Goal: Entertainment & Leisure: Consume media (video, audio)

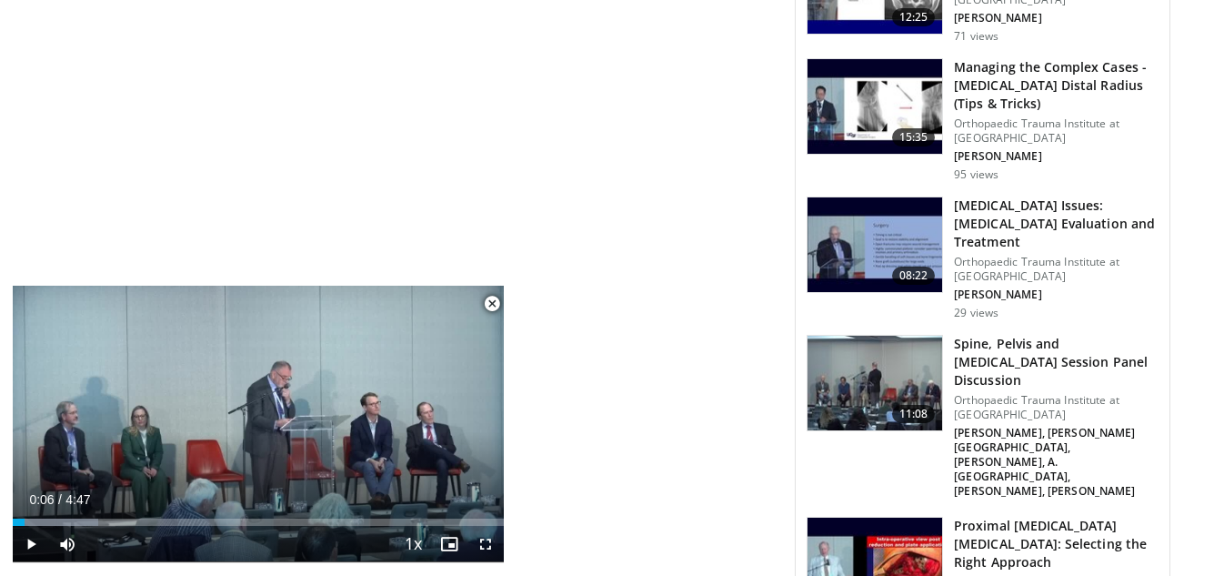
scroll to position [4730, 0]
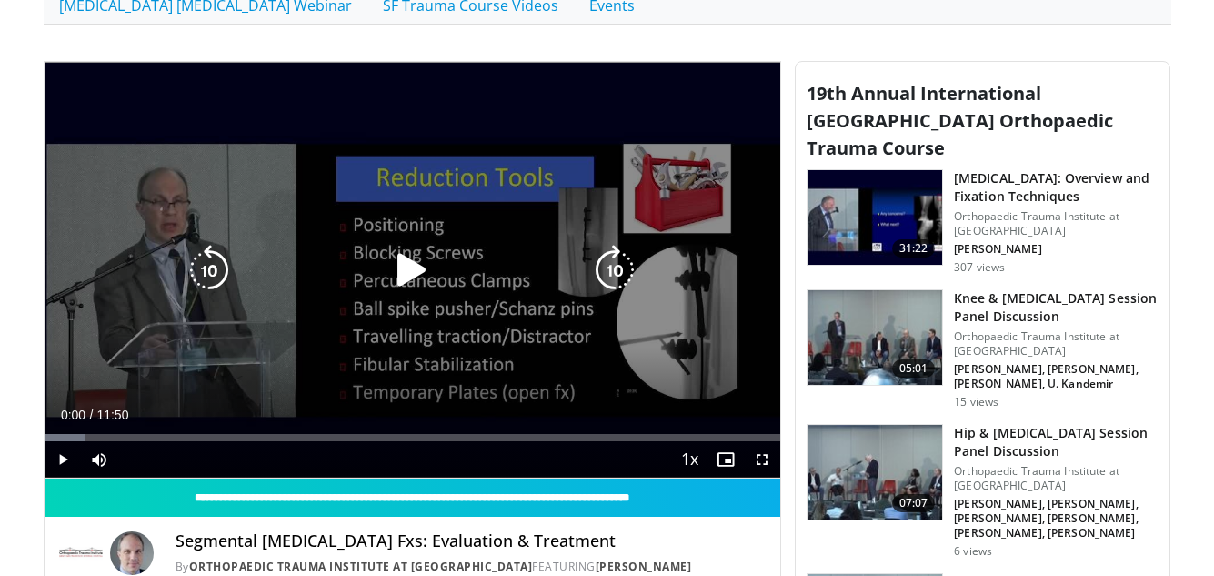
scroll to position [546, 0]
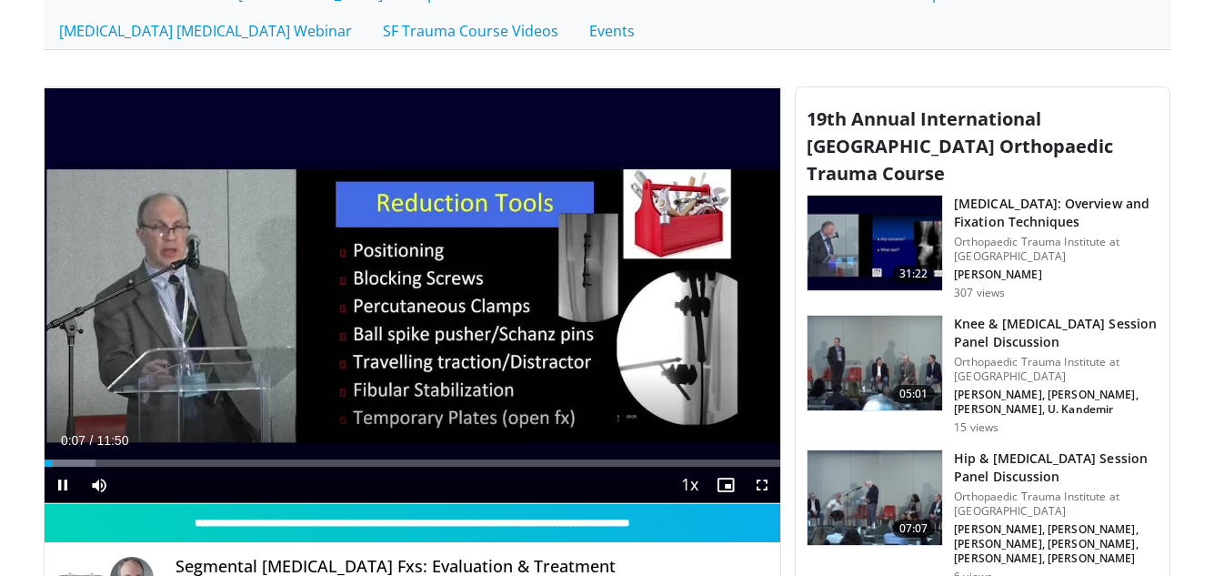
click at [763, 484] on div "10 seconds Tap to unmute" at bounding box center [413, 295] width 737 height 416
click at [763, 484] on span "Video Player" at bounding box center [762, 485] width 36 height 36
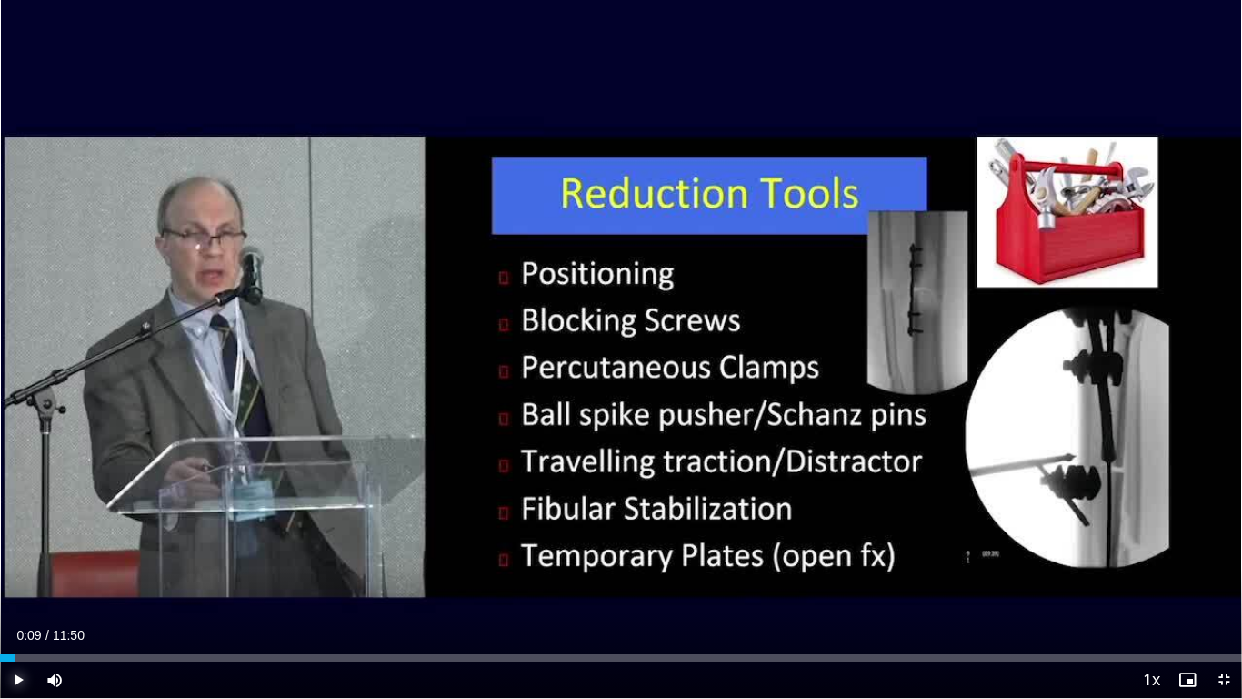
click at [15, 575] on span "Video Player" at bounding box center [18, 679] width 36 height 36
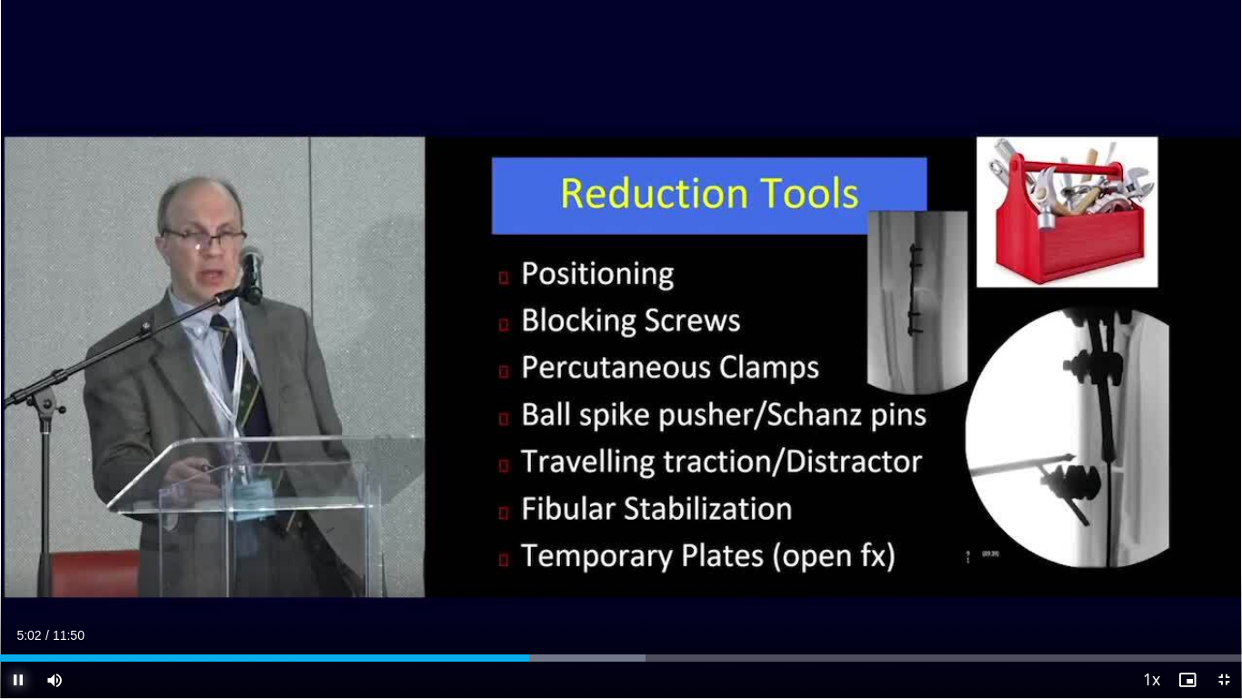
click at [12, 575] on span "Video Player" at bounding box center [18, 679] width 36 height 36
click at [18, 575] on span "Video Player" at bounding box center [18, 679] width 36 height 36
click at [17, 575] on span "Video Player" at bounding box center [18, 679] width 36 height 36
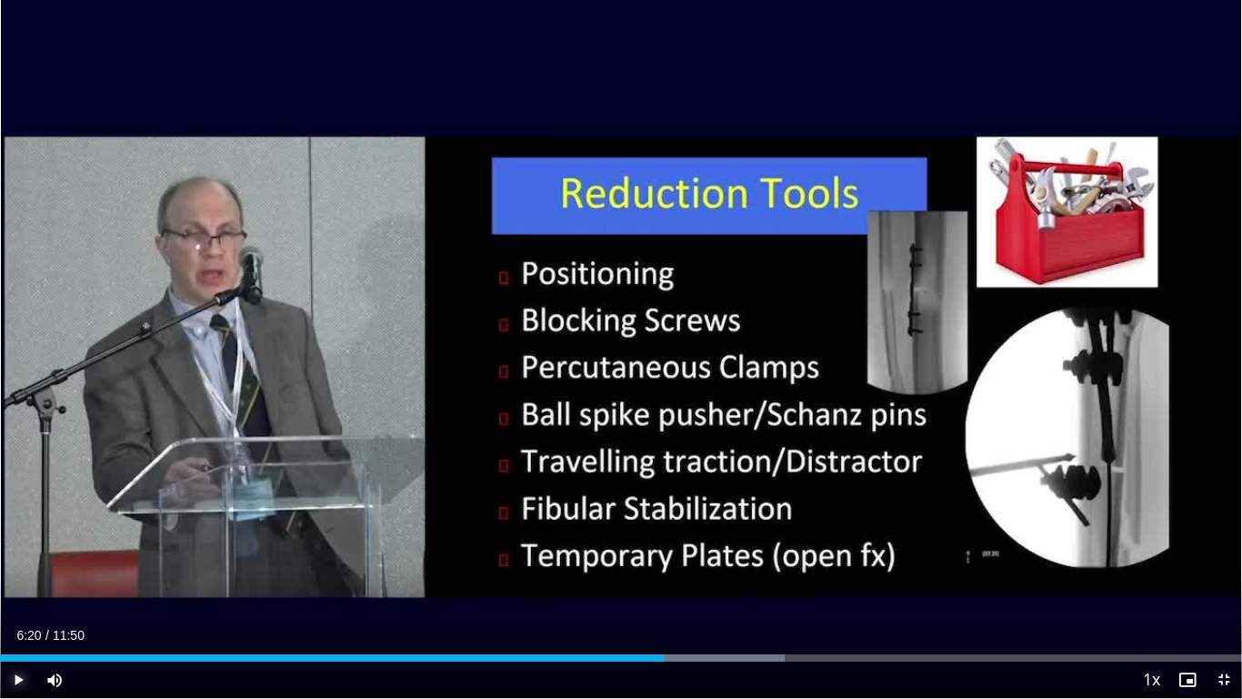
click at [12, 575] on span "Video Player" at bounding box center [18, 679] width 36 height 36
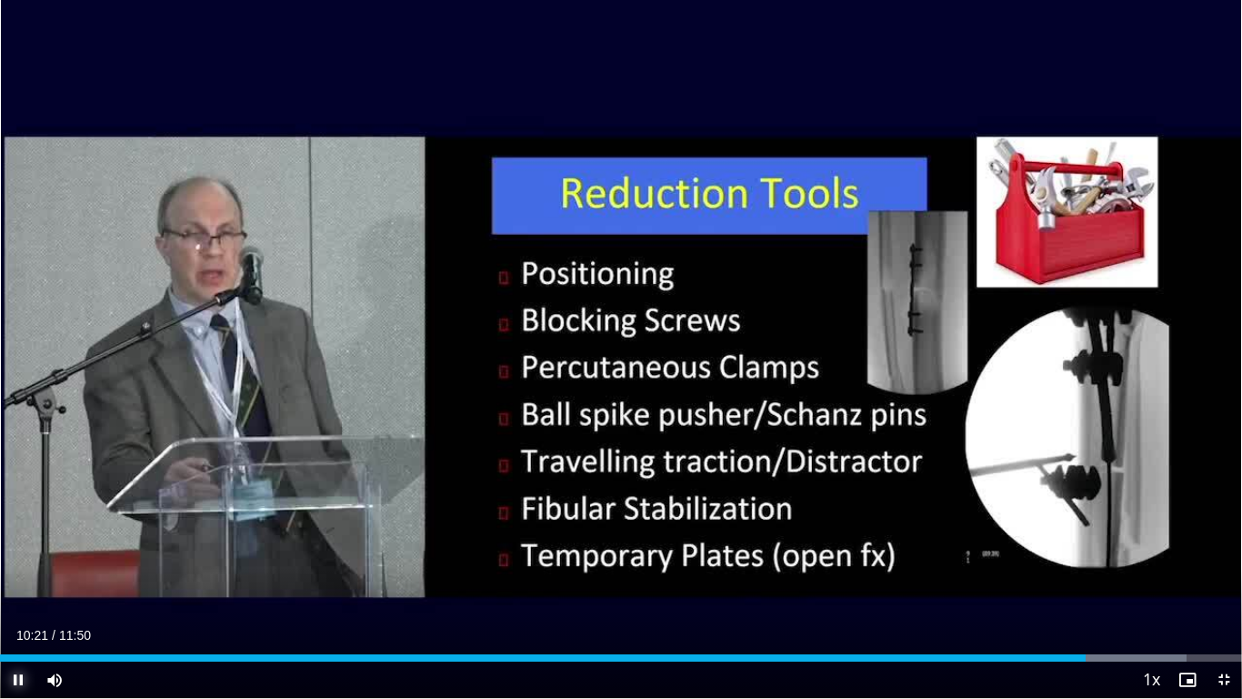
click at [13, 575] on span "Video Player" at bounding box center [18, 679] width 36 height 36
click at [13, 575] on div "10 seconds Tap to unmute" at bounding box center [621, 349] width 1242 height 698
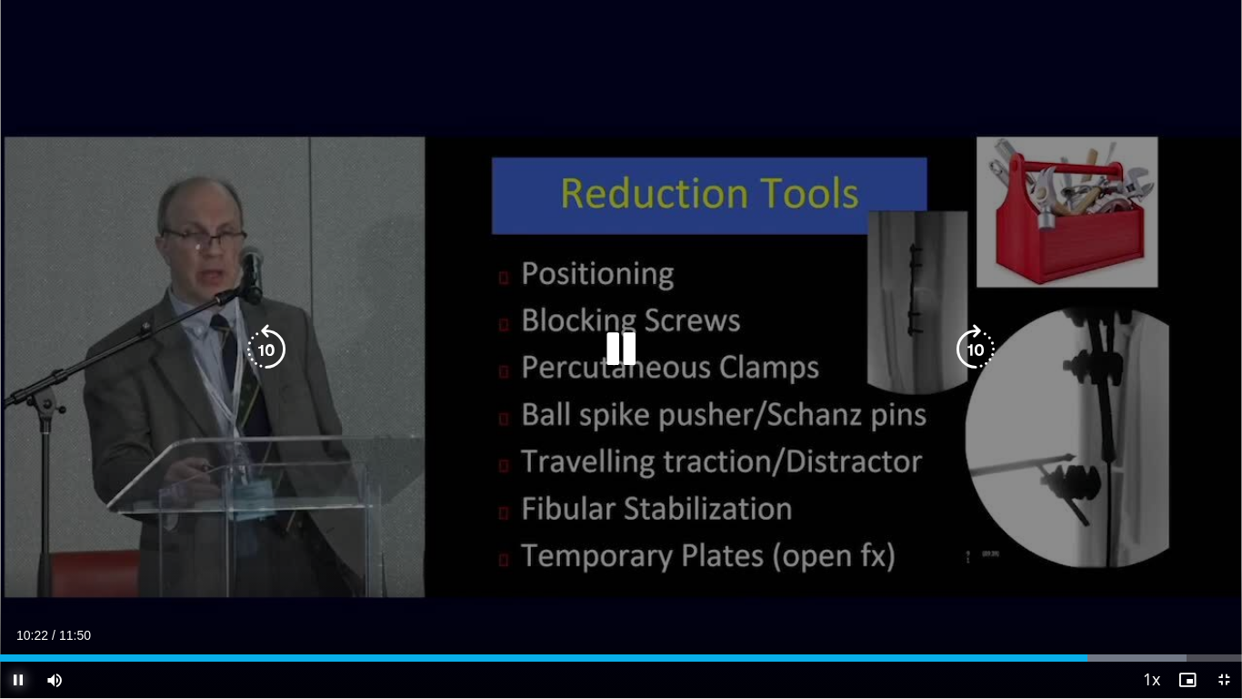
click at [15, 575] on span "Video Player" at bounding box center [18, 679] width 36 height 36
click at [15, 575] on div "10 seconds Tap to unmute" at bounding box center [621, 349] width 1242 height 698
click at [15, 575] on span "Video Player" at bounding box center [18, 679] width 36 height 36
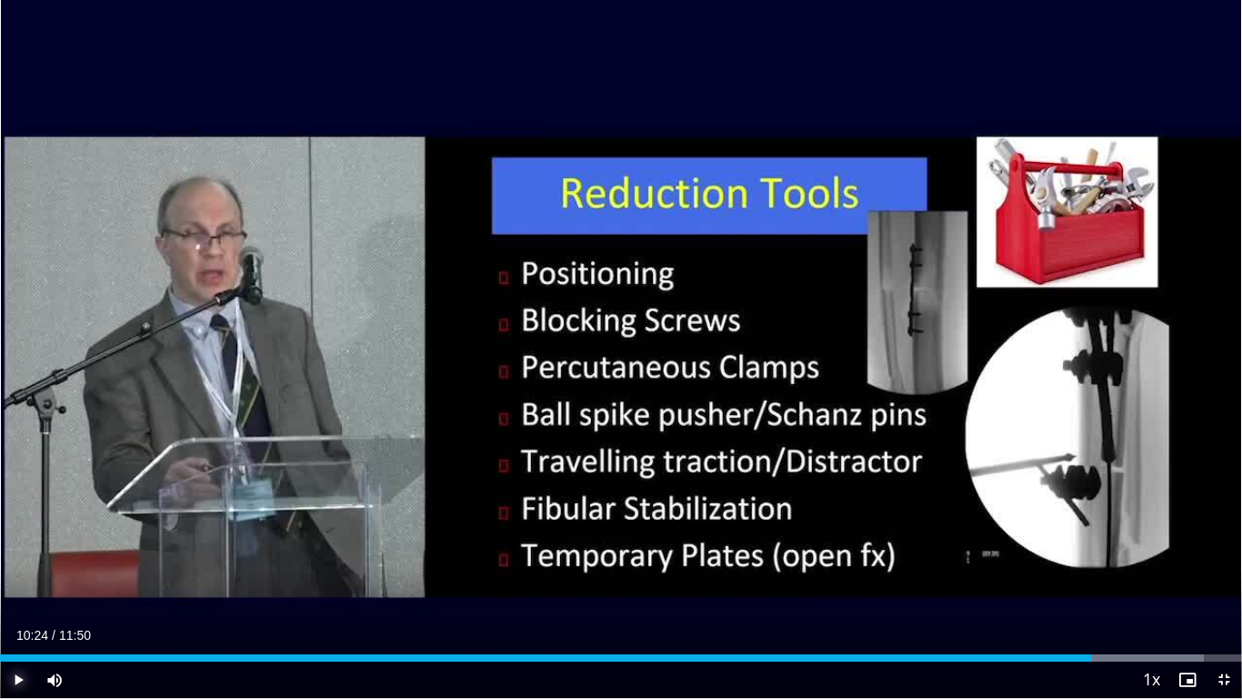
click at [15, 575] on span "Video Player" at bounding box center [18, 679] width 36 height 36
click at [16, 575] on span "Video Player" at bounding box center [18, 679] width 36 height 36
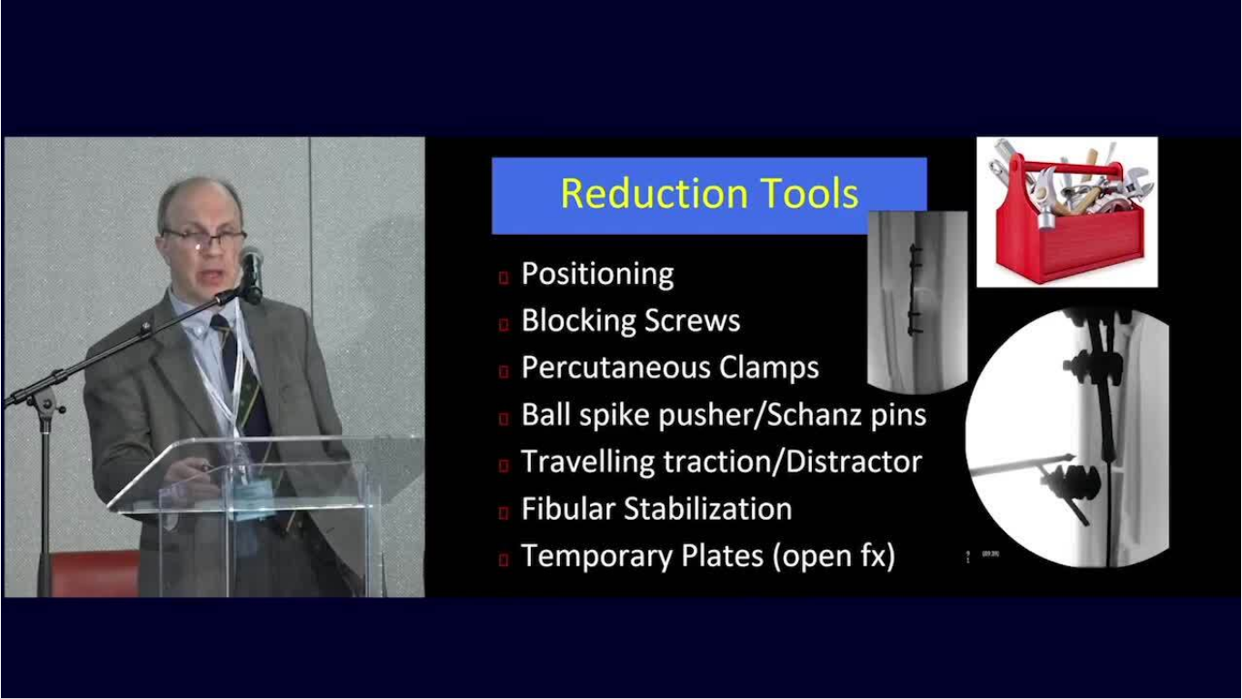
click at [12, 575] on video-js "**********" at bounding box center [621, 349] width 1242 height 699
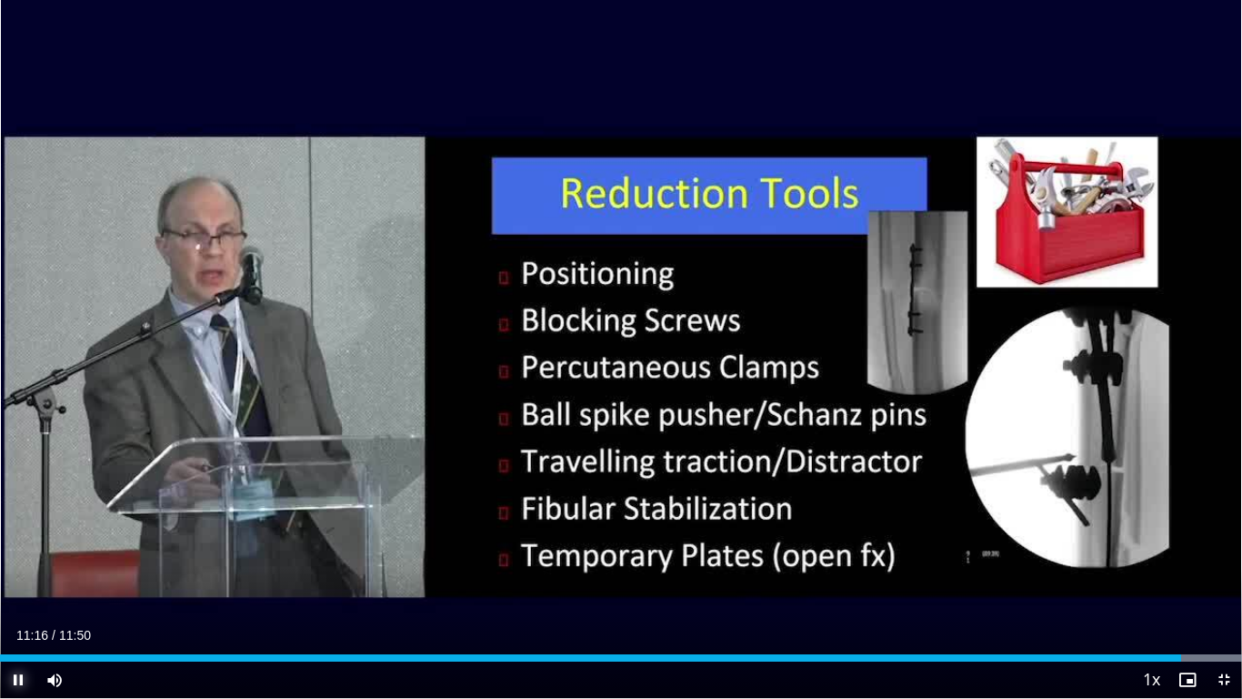
click at [25, 575] on span "Video Player" at bounding box center [18, 679] width 36 height 36
click at [17, 575] on span "Video Player" at bounding box center [18, 679] width 36 height 36
click at [1213, 575] on span "Video Player" at bounding box center [1224, 679] width 36 height 36
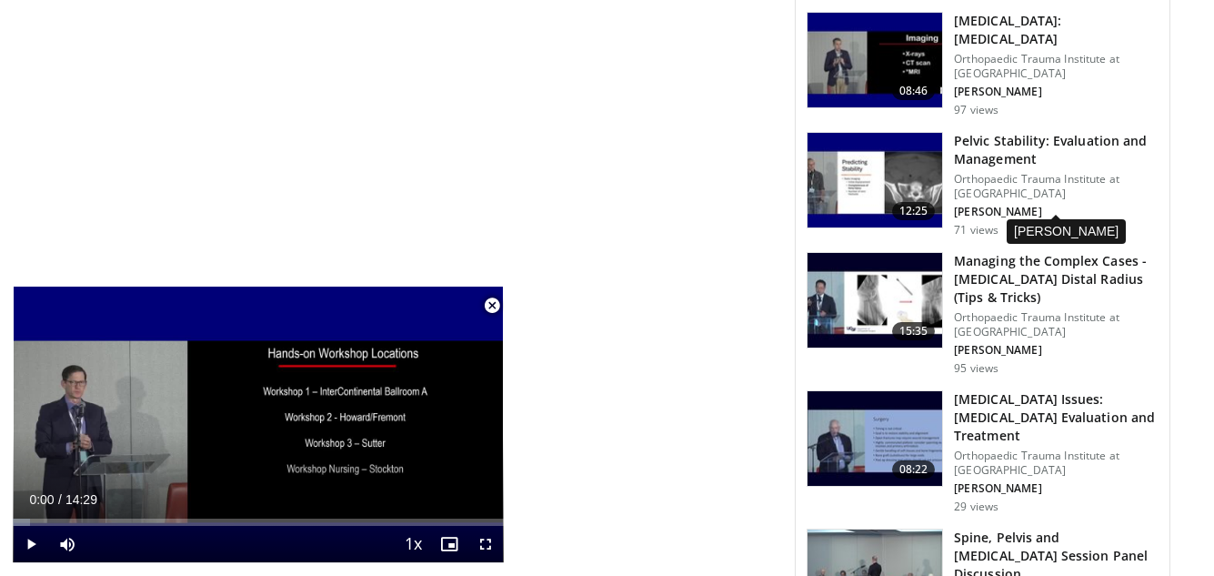
scroll to position [4548, 0]
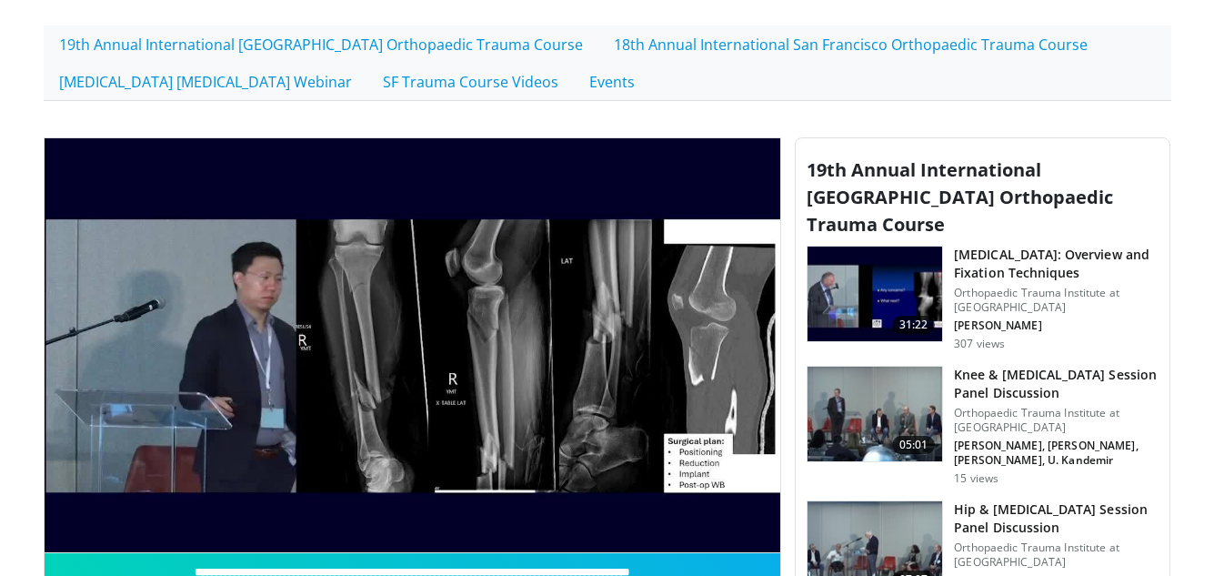
scroll to position [546, 0]
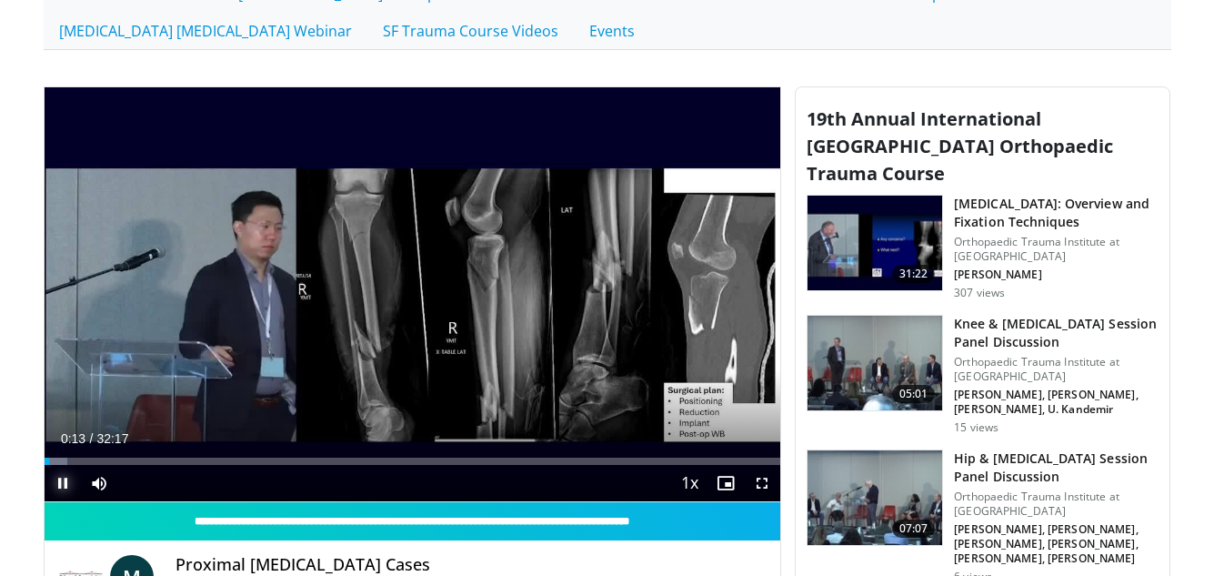
click at [63, 482] on span "Video Player" at bounding box center [63, 483] width 36 height 36
click at [65, 481] on span "Video Player" at bounding box center [63, 483] width 36 height 36
click at [760, 483] on span "Video Player" at bounding box center [762, 483] width 36 height 36
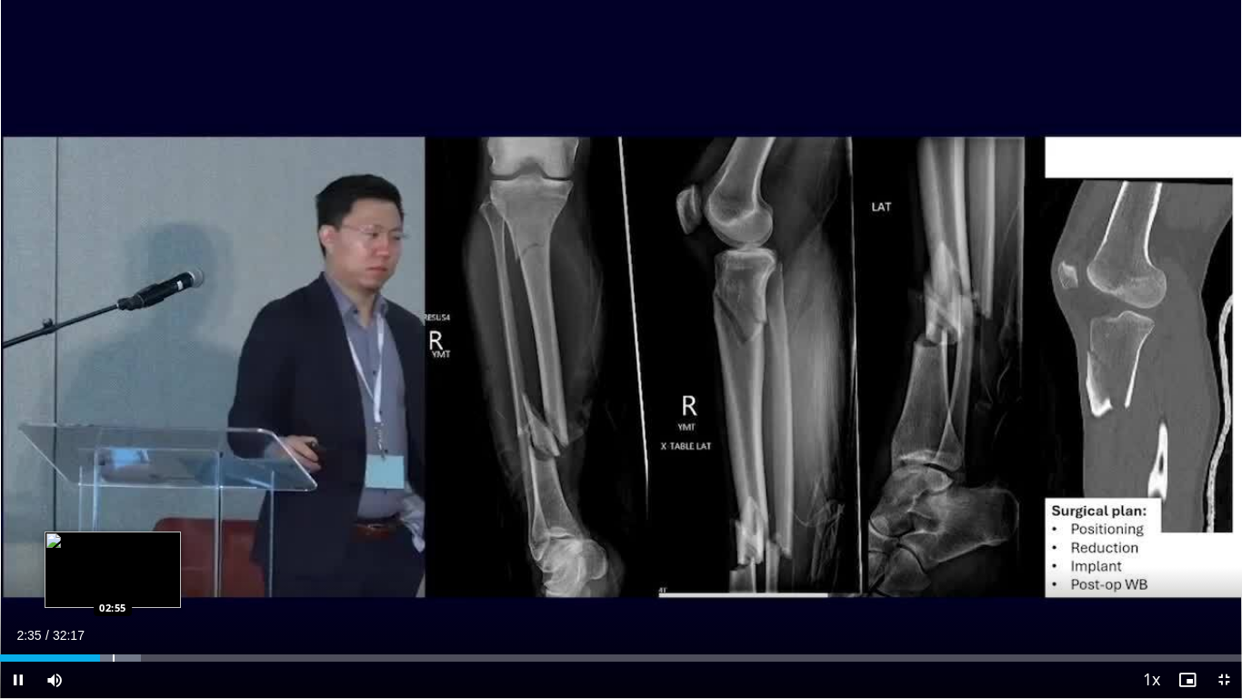
click at [111, 575] on div "Loaded : 11.33% 02:35 02:55" at bounding box center [621, 657] width 1242 height 7
click at [130, 575] on div "Progress Bar" at bounding box center [131, 657] width 2 height 7
click at [152, 575] on div "Progress Bar" at bounding box center [153, 657] width 2 height 7
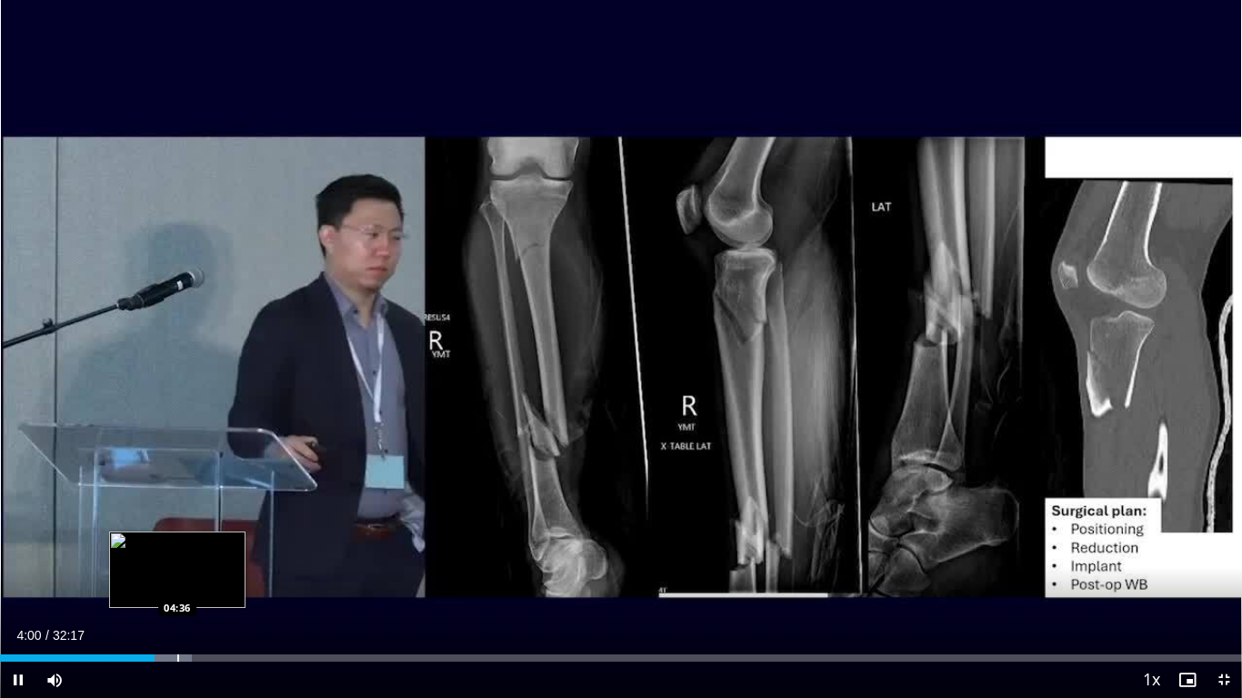
click at [177, 575] on div "Progress Bar" at bounding box center [178, 657] width 2 height 7
click at [222, 575] on div "Progress Bar" at bounding box center [223, 657] width 2 height 7
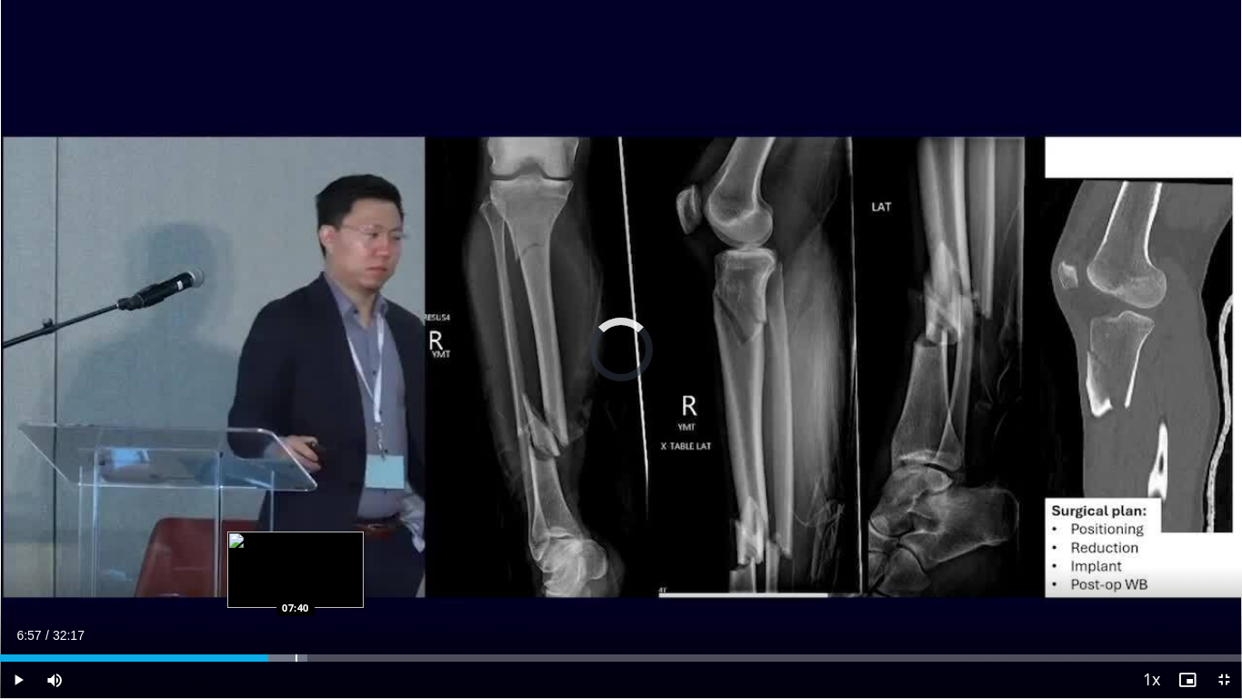
click at [296, 575] on div "Progress Bar" at bounding box center [297, 657] width 2 height 7
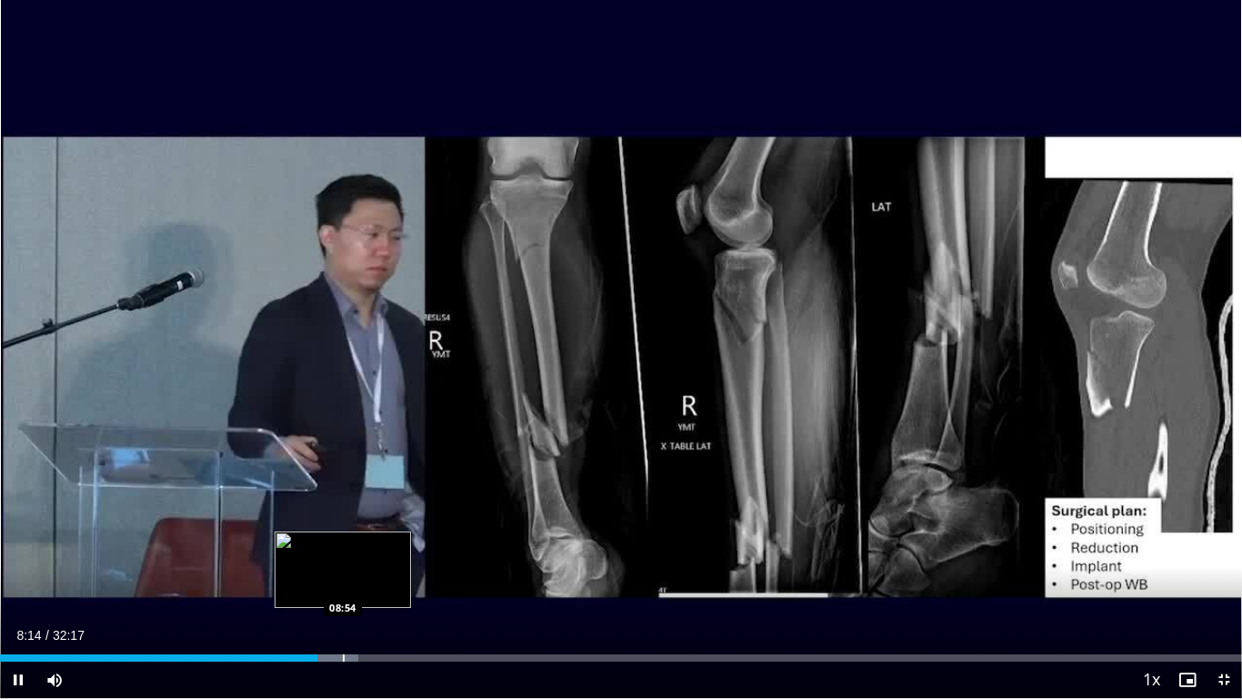
click at [343, 575] on div "Progress Bar" at bounding box center [344, 657] width 2 height 7
click at [372, 575] on div "Progress Bar" at bounding box center [373, 657] width 2 height 7
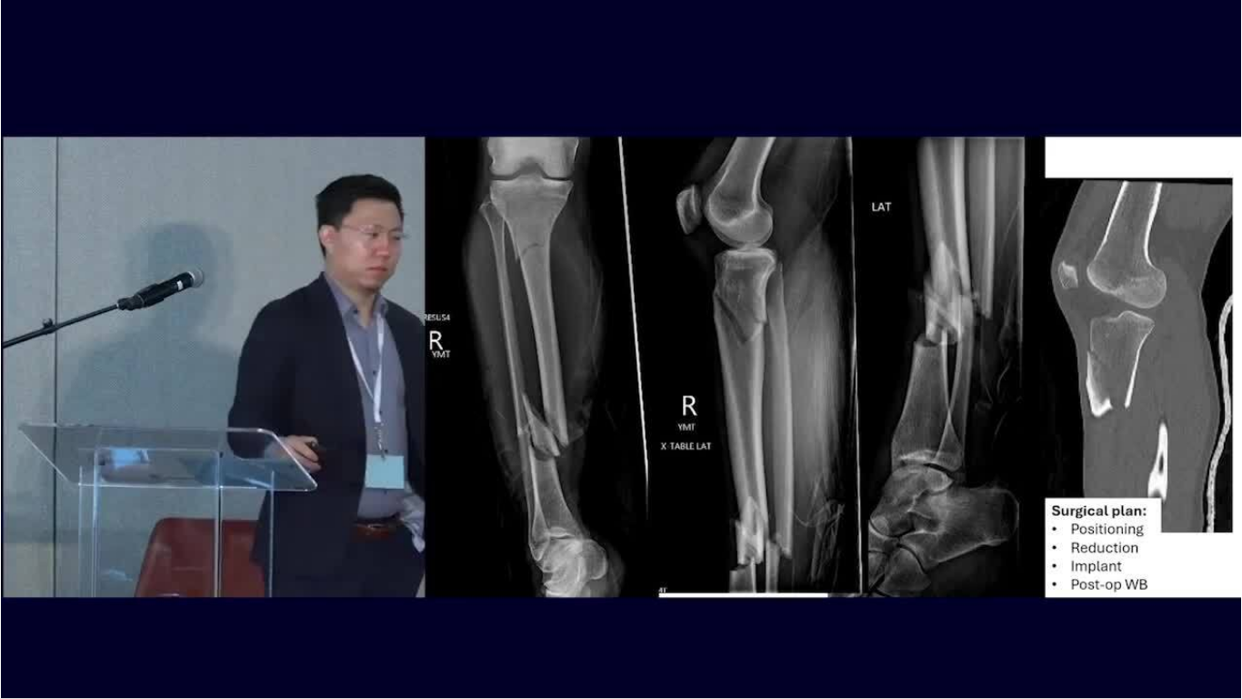
click at [394, 575] on div "10 seconds Tap to unmute" at bounding box center [621, 349] width 1242 height 698
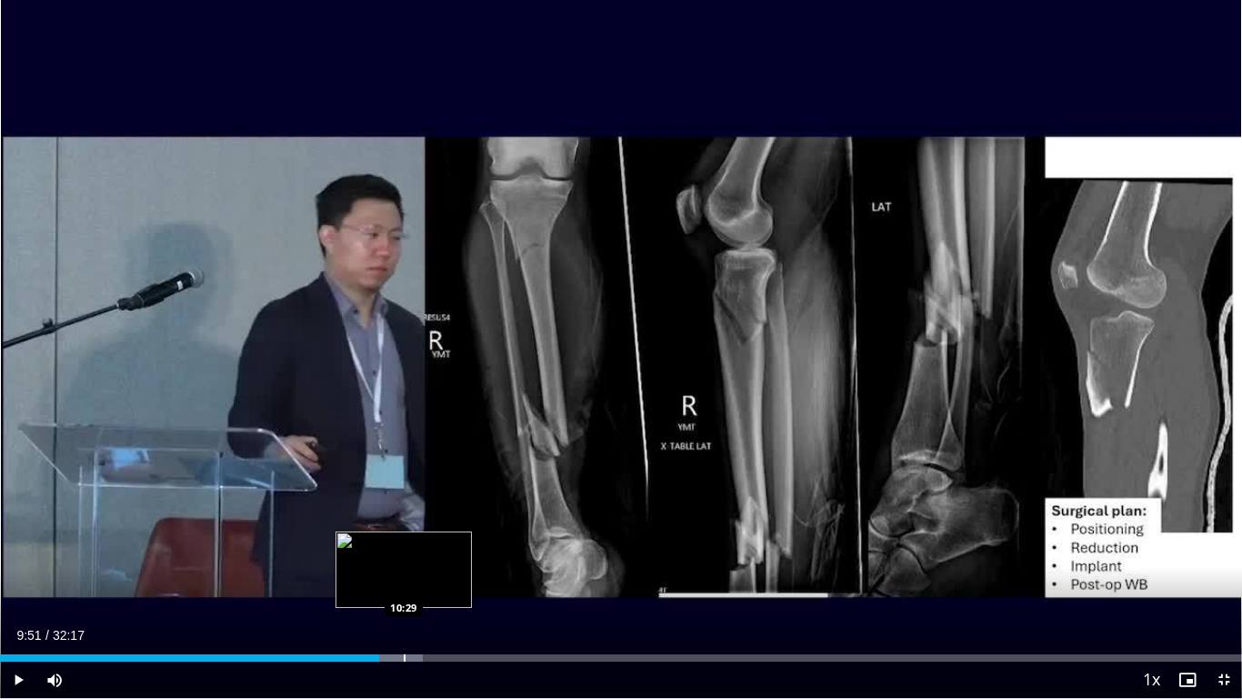
click at [404, 575] on div "Progress Bar" at bounding box center [405, 657] width 2 height 7
click at [393, 575] on div "Progress Bar" at bounding box center [394, 657] width 2 height 7
click at [17, 575] on span "Video Player" at bounding box center [18, 679] width 36 height 36
click at [12, 575] on span "Video Player" at bounding box center [18, 679] width 36 height 36
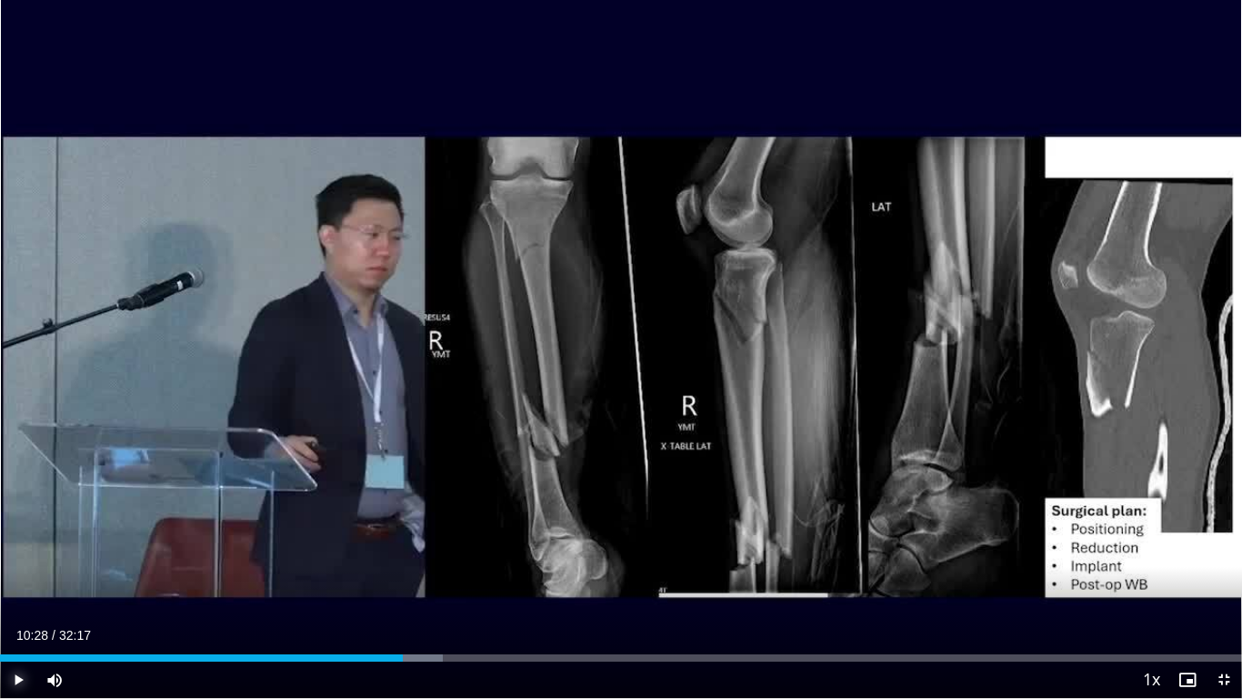
click at [18, 575] on span "Video Player" at bounding box center [18, 679] width 36 height 36
click at [17, 575] on span "Video Player" at bounding box center [18, 679] width 36 height 36
click at [16, 575] on span "Video Player" at bounding box center [18, 679] width 36 height 36
click at [15, 575] on span "Video Player" at bounding box center [18, 679] width 36 height 36
click at [20, 575] on span "Video Player" at bounding box center [18, 679] width 36 height 36
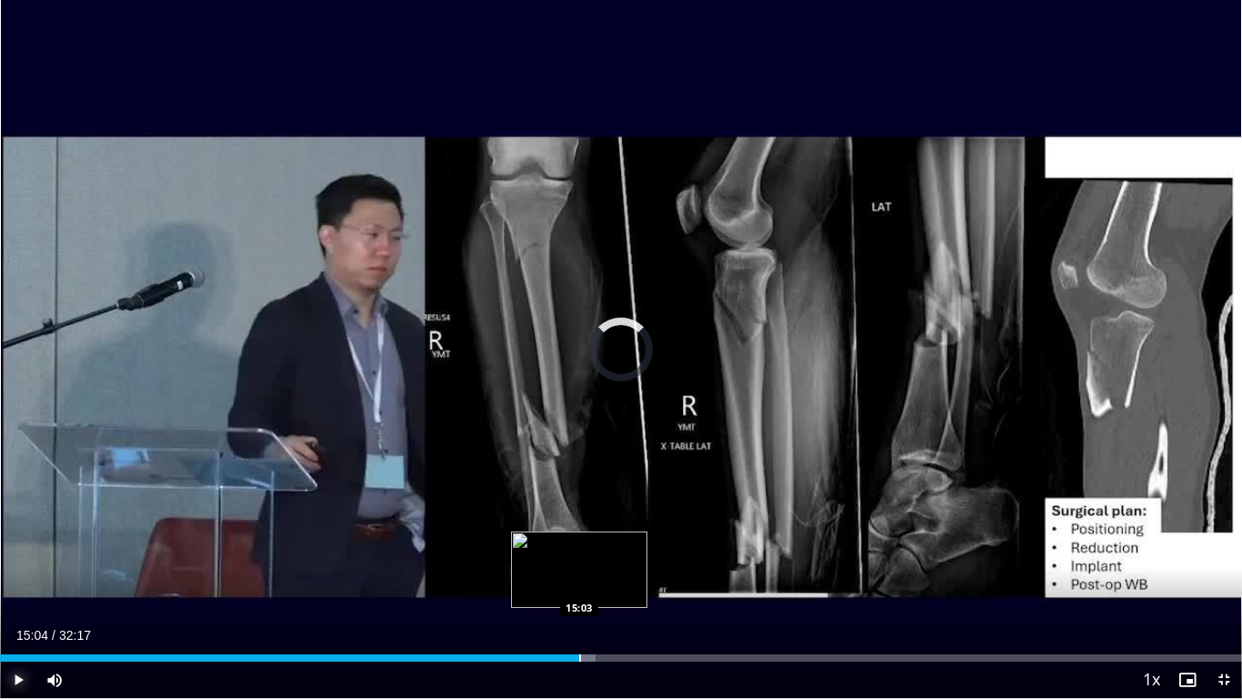
click at [580, 575] on div "Progress Bar" at bounding box center [580, 657] width 2 height 7
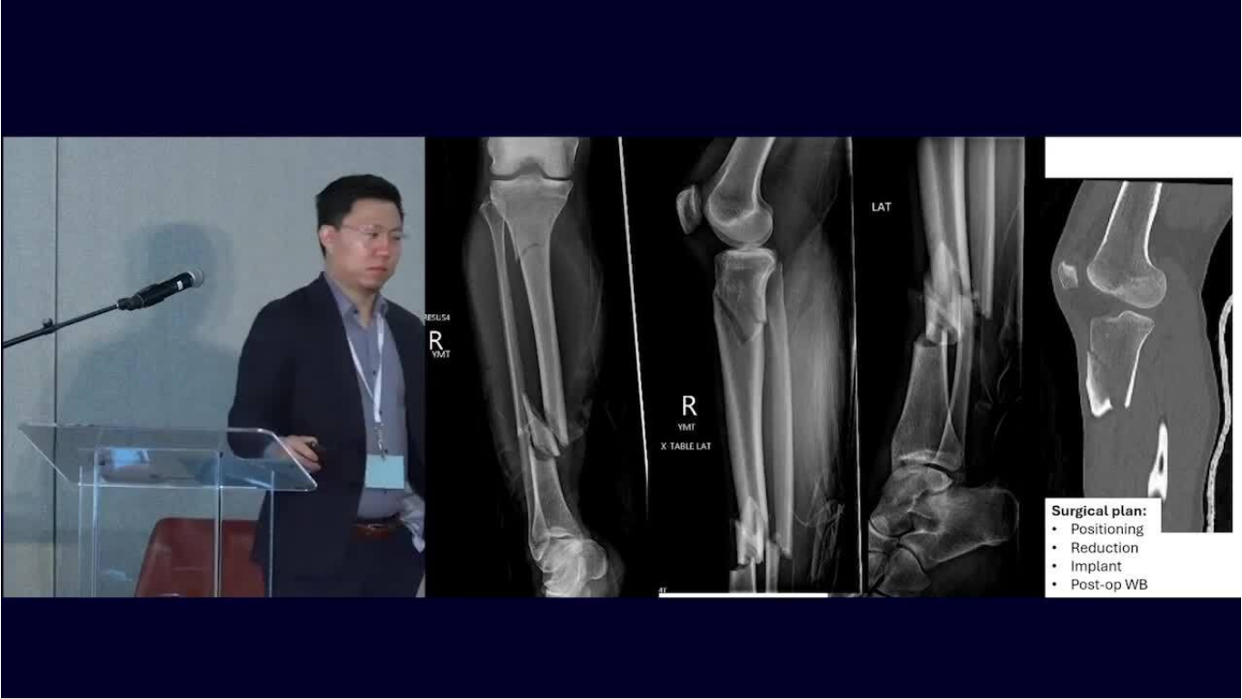
click at [595, 575] on video-js "**********" at bounding box center [621, 349] width 1242 height 699
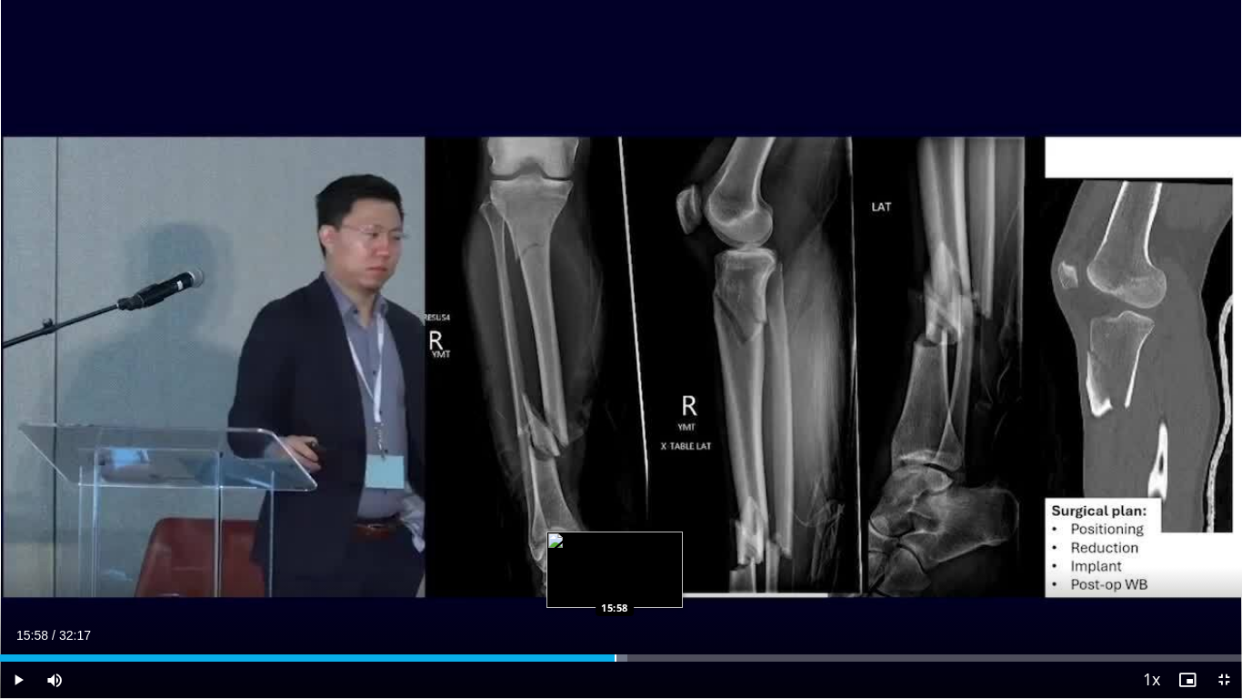
click at [615, 575] on div "Progress Bar" at bounding box center [616, 657] width 2 height 7
click at [633, 575] on div "Progress Bar" at bounding box center [634, 657] width 2 height 7
click at [666, 575] on div "Progress Bar" at bounding box center [667, 657] width 2 height 7
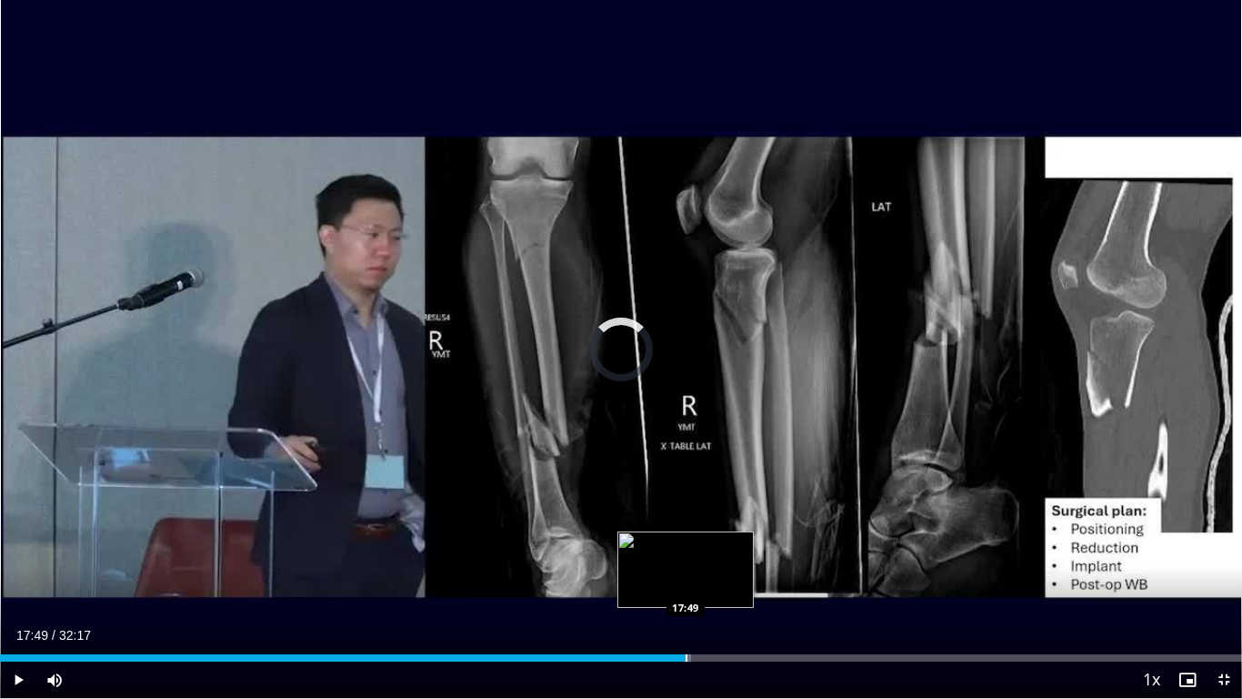
click at [686, 575] on div "Progress Bar" at bounding box center [687, 657] width 2 height 7
click at [704, 575] on div "Progress Bar" at bounding box center [705, 657] width 2 height 7
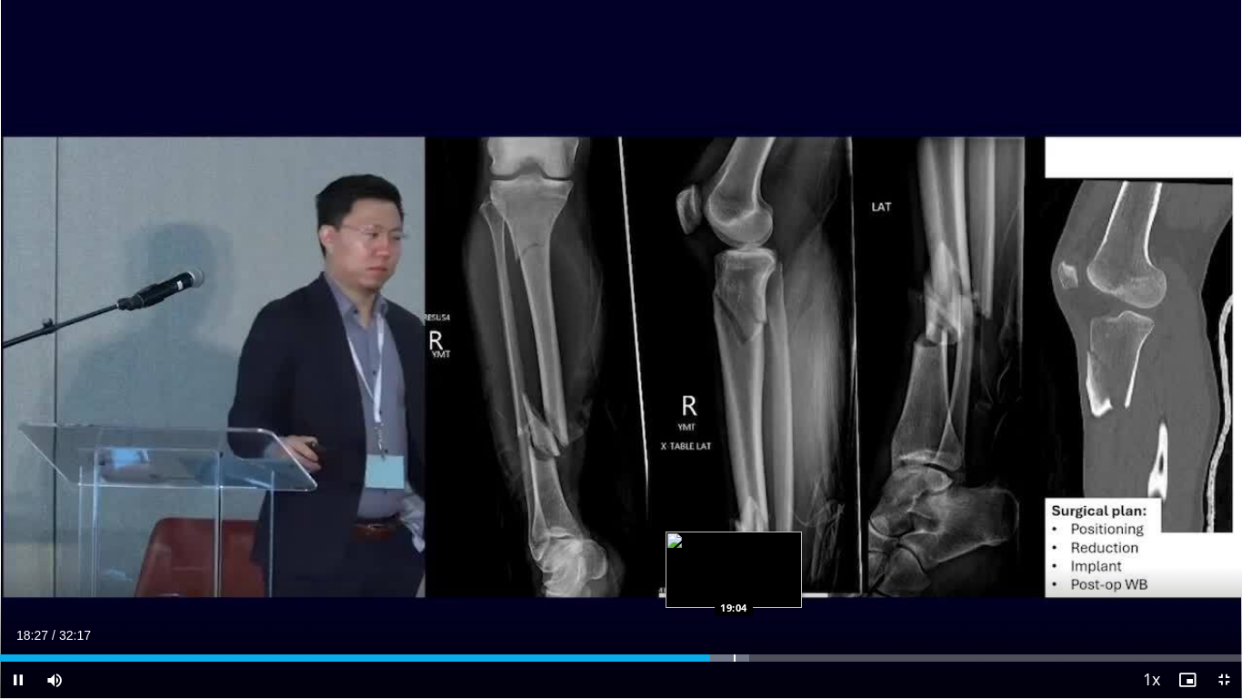
click at [734, 575] on div "Progress Bar" at bounding box center [735, 657] width 2 height 7
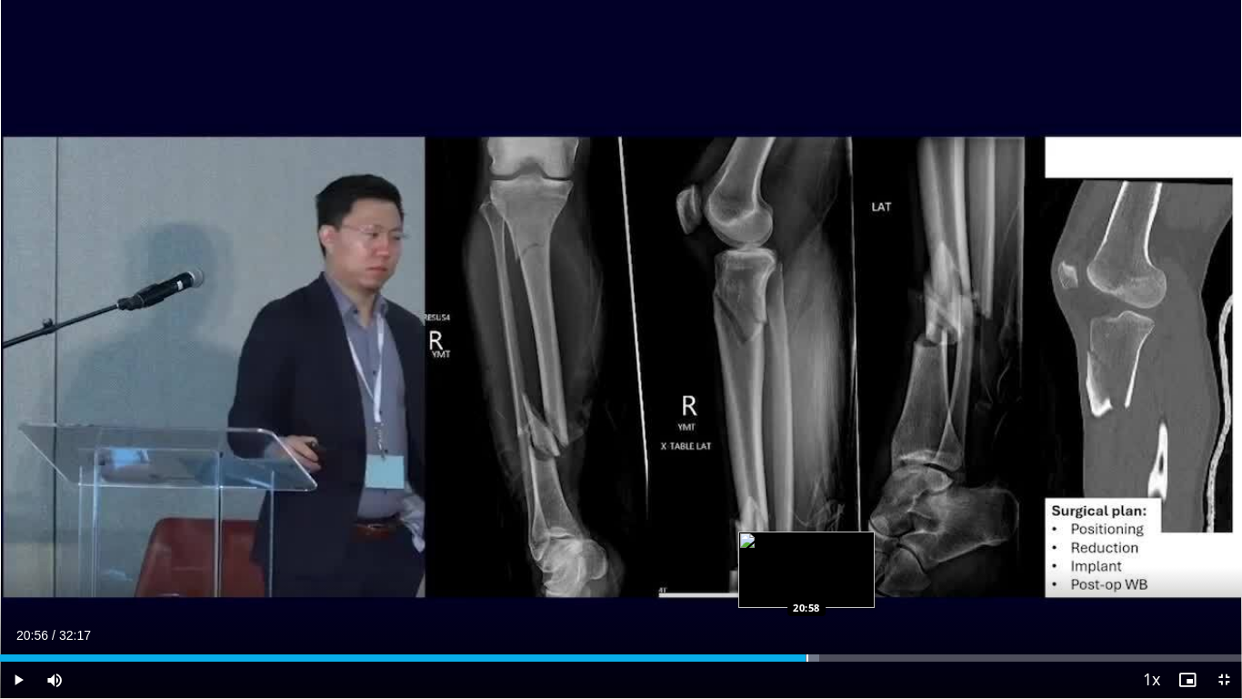
click at [806, 575] on div "Progress Bar" at bounding box center [789, 657] width 62 height 7
click at [824, 575] on div "Progress Bar" at bounding box center [825, 657] width 2 height 7
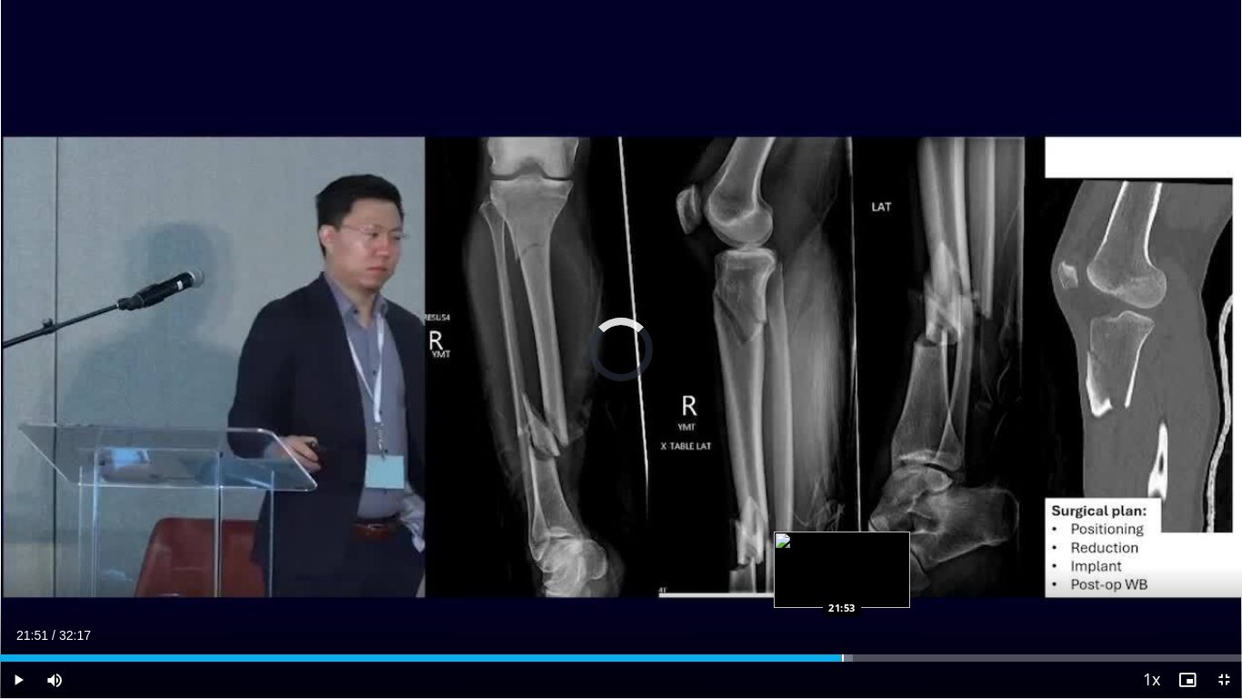
click at [841, 575] on div "Loaded : 68.65% 21:51 21:53" at bounding box center [621, 657] width 1242 height 7
click at [864, 575] on div "Loaded : 70.71% 22:27 22:27" at bounding box center [621, 652] width 1242 height 17
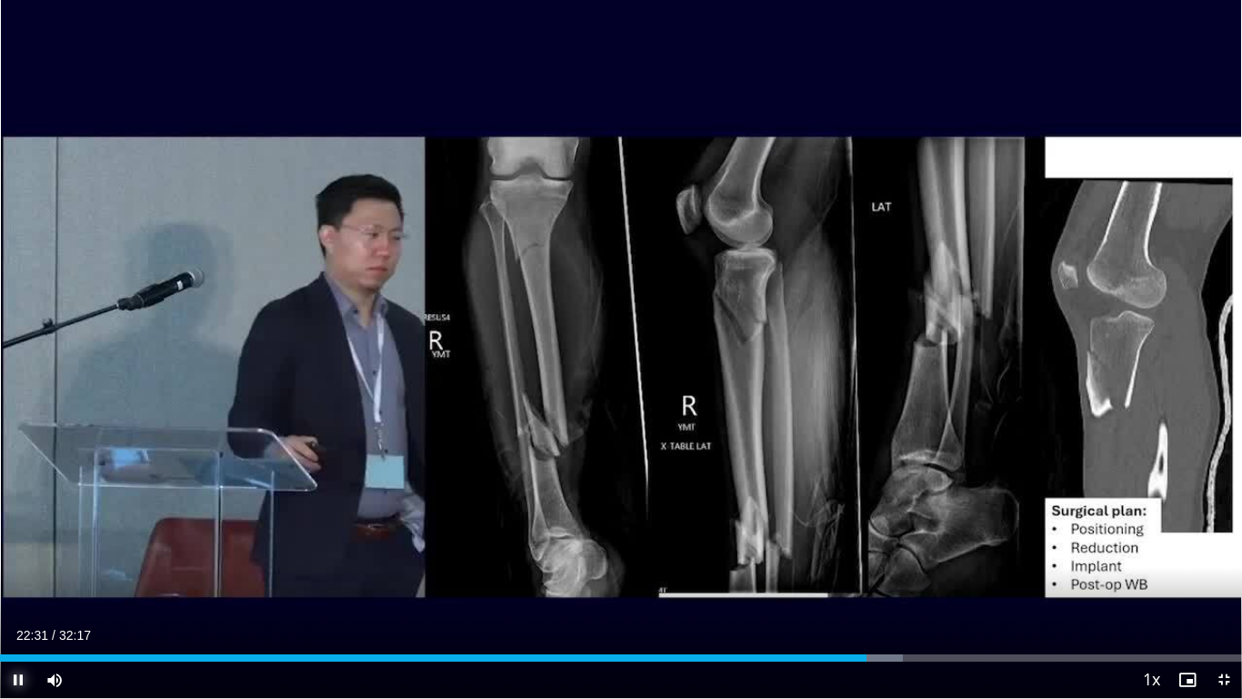
click at [19, 575] on span "Video Player" at bounding box center [18, 679] width 36 height 36
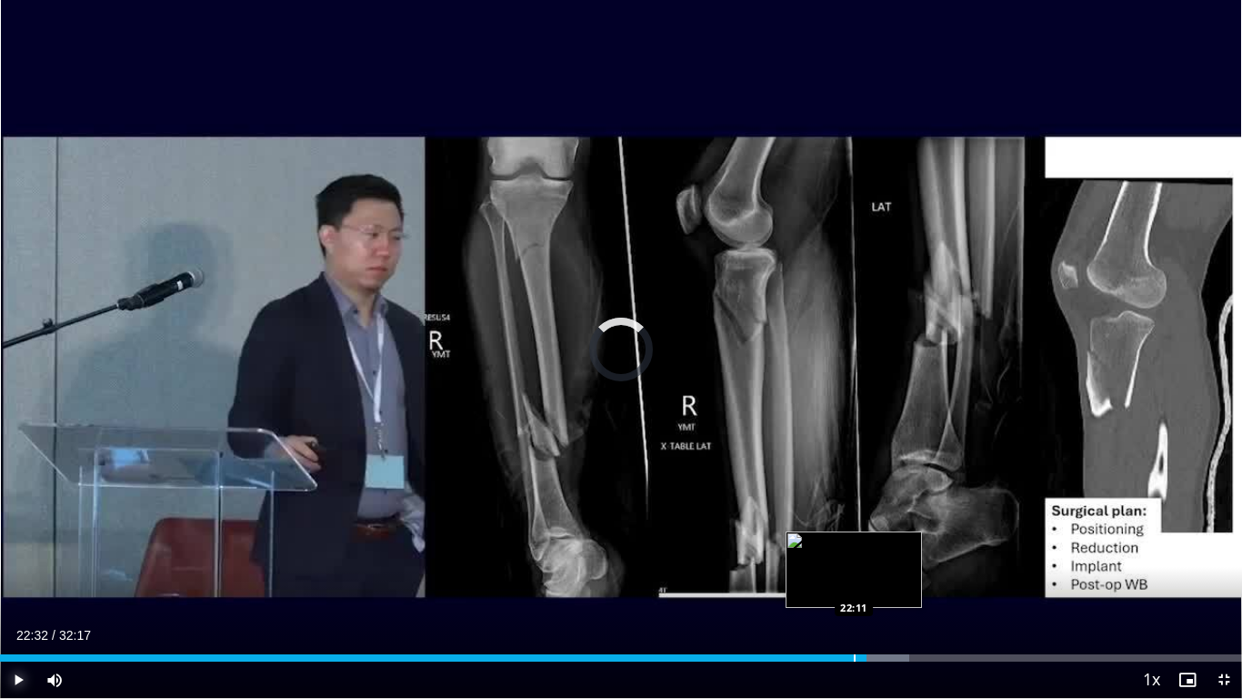
click at [854, 575] on div "Progress Bar" at bounding box center [855, 657] width 2 height 7
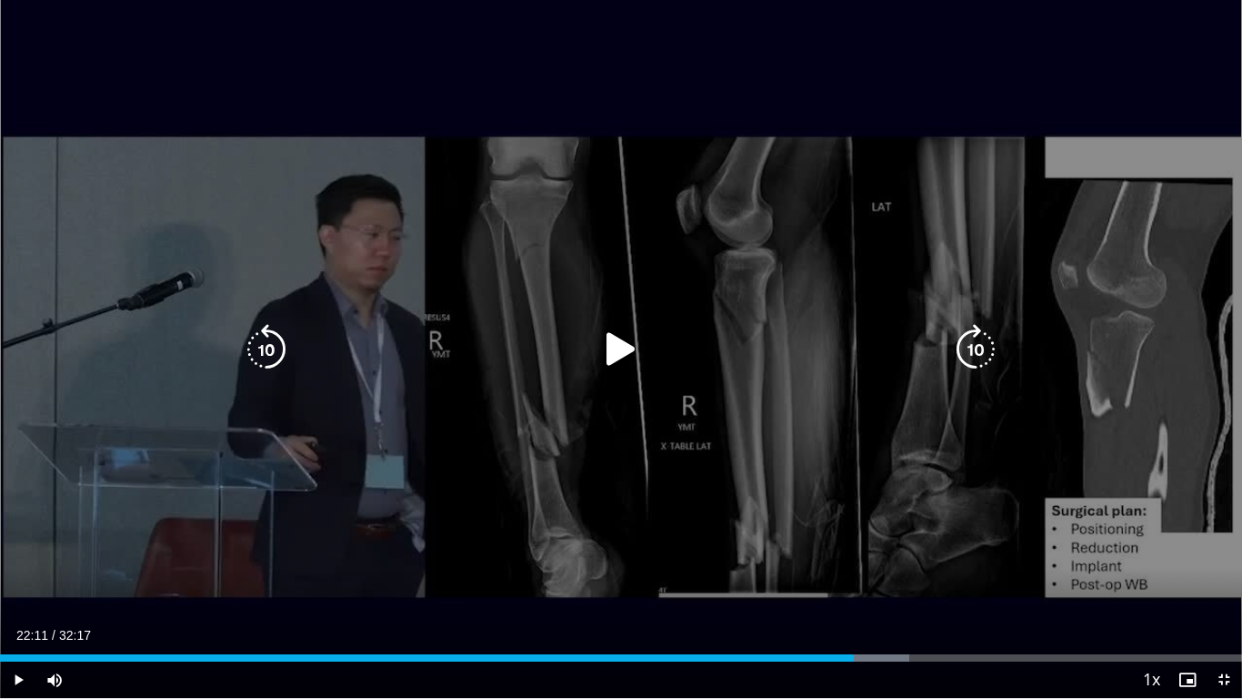
click at [618, 351] on icon "Video Player" at bounding box center [621, 349] width 51 height 51
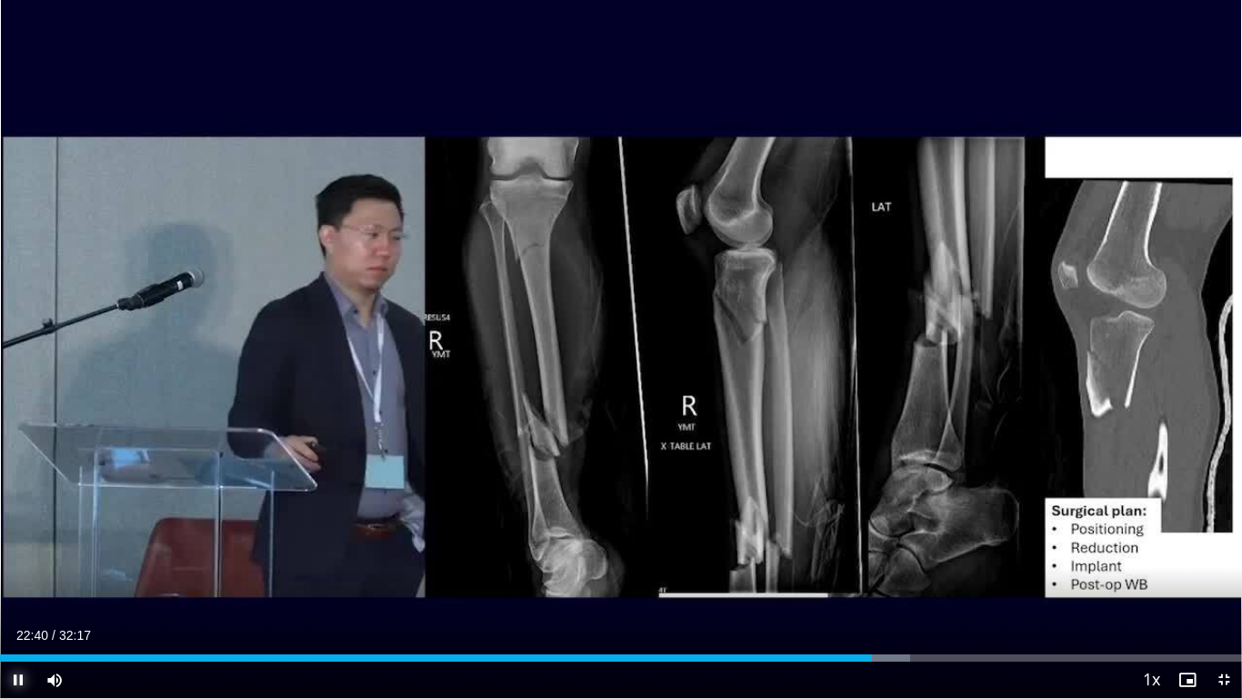
click at [15, 575] on span "Video Player" at bounding box center [18, 679] width 36 height 36
click at [17, 575] on span "Video Player" at bounding box center [18, 679] width 36 height 36
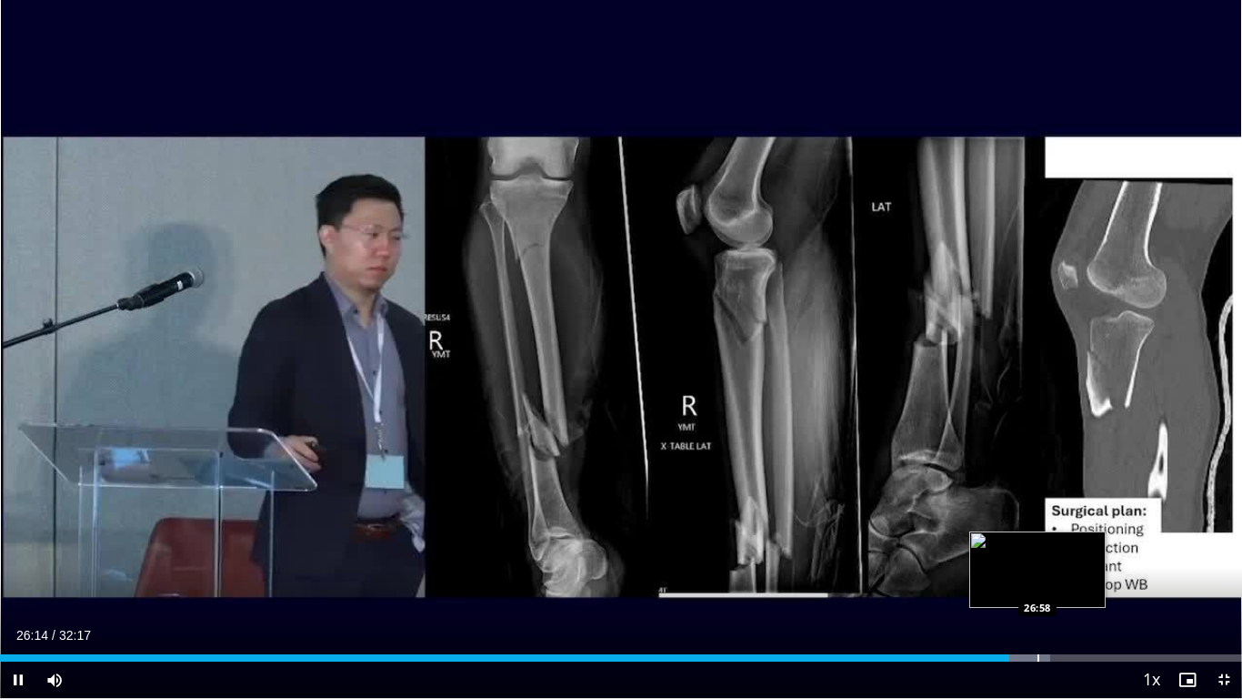
click at [1040, 575] on video-js "**********" at bounding box center [621, 349] width 1242 height 699
click at [1040, 575] on div "Progress Bar" at bounding box center [1041, 657] width 2 height 7
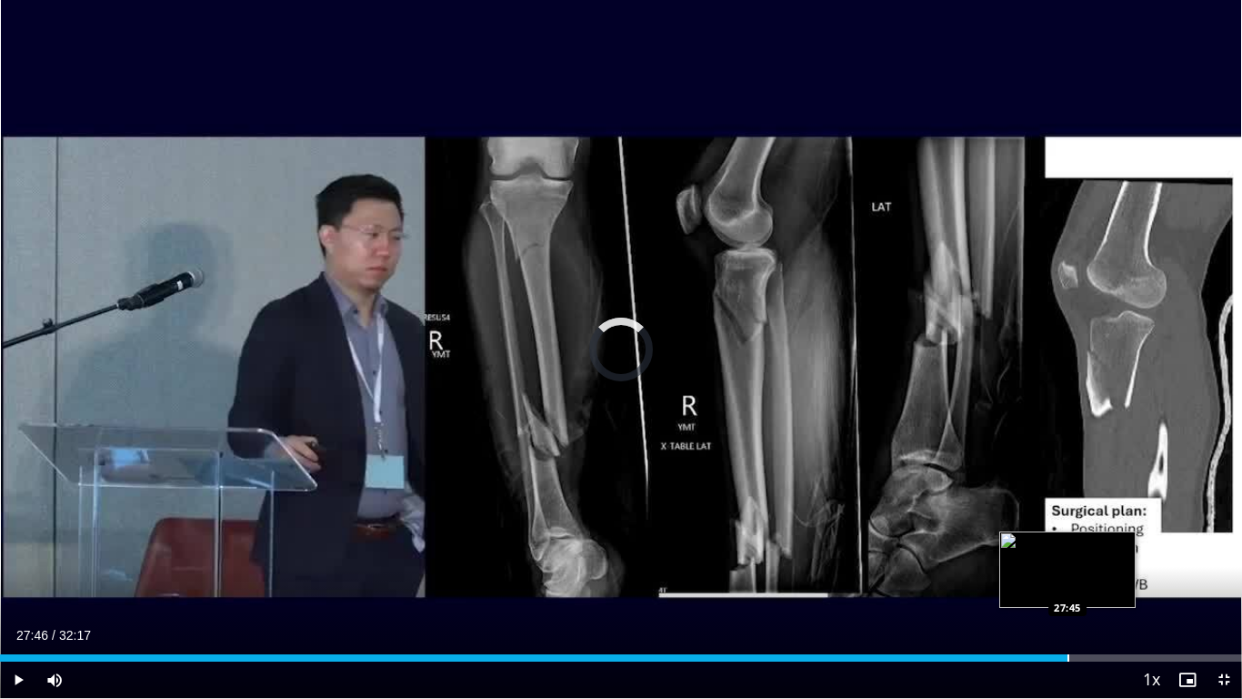
click at [1069, 575] on div "Progress Bar" at bounding box center [1069, 657] width 2 height 7
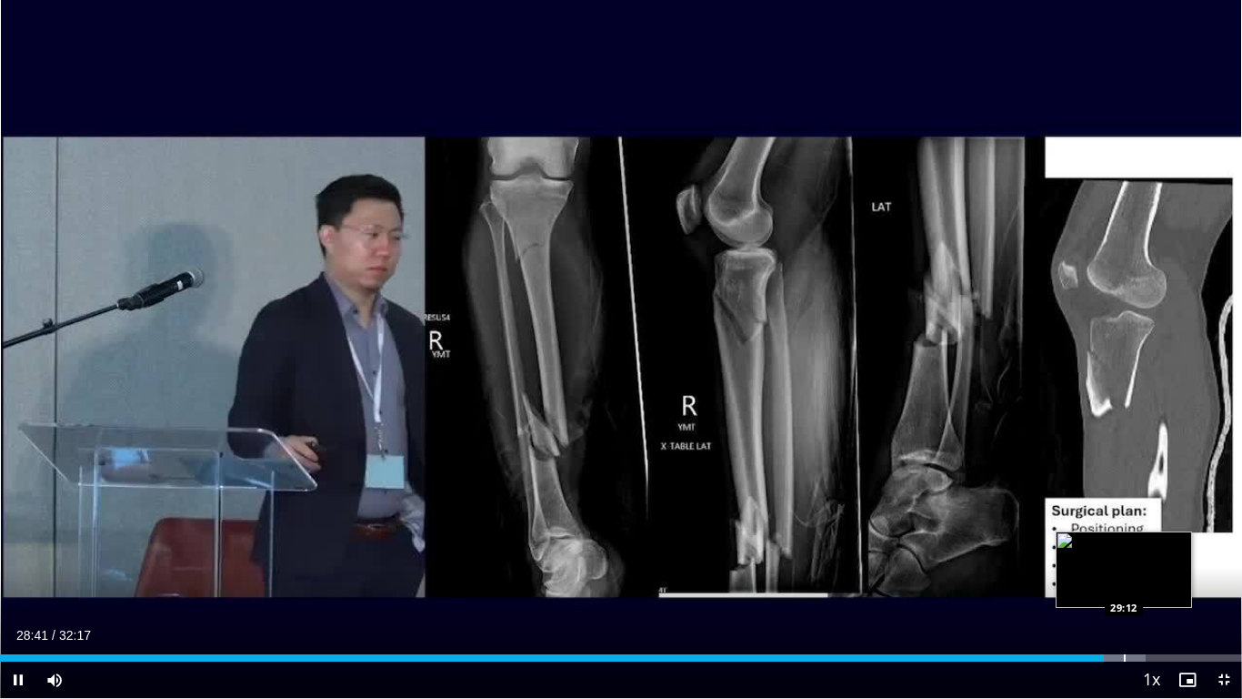
click at [1126, 575] on div "Progress Bar" at bounding box center [1115, 657] width 61 height 7
click at [1118, 575] on div "Progress Bar" at bounding box center [1119, 657] width 2 height 7
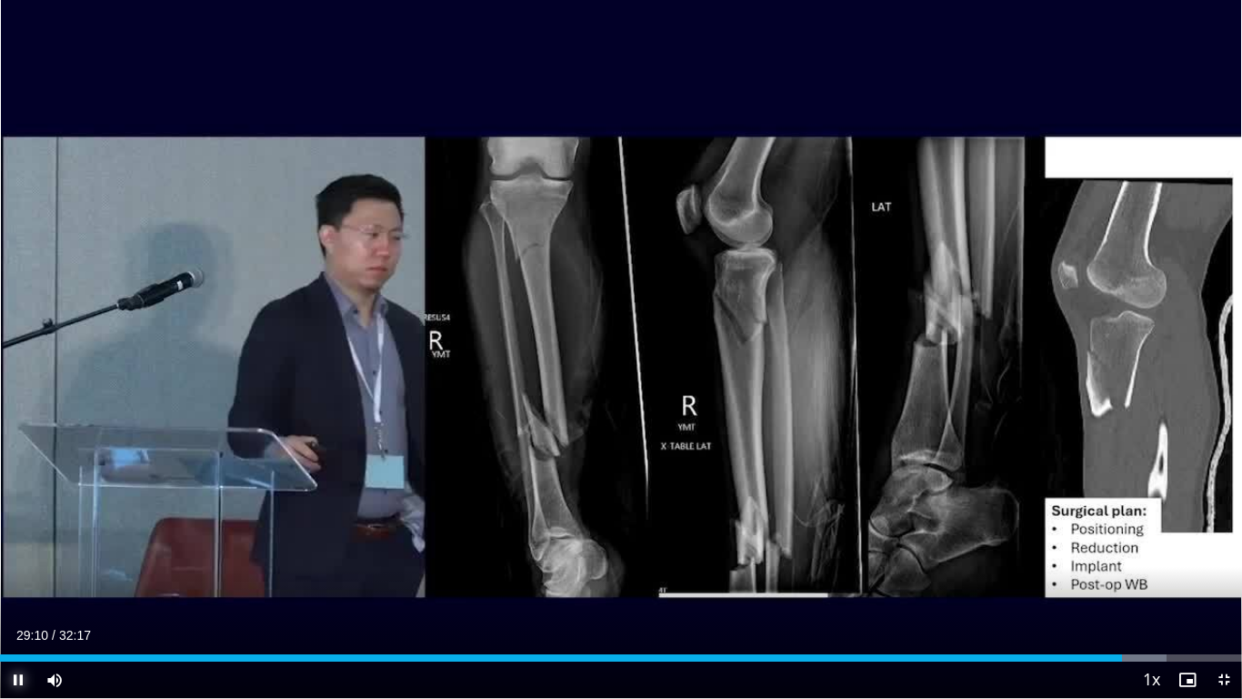
click at [19, 575] on span "Video Player" at bounding box center [18, 679] width 36 height 36
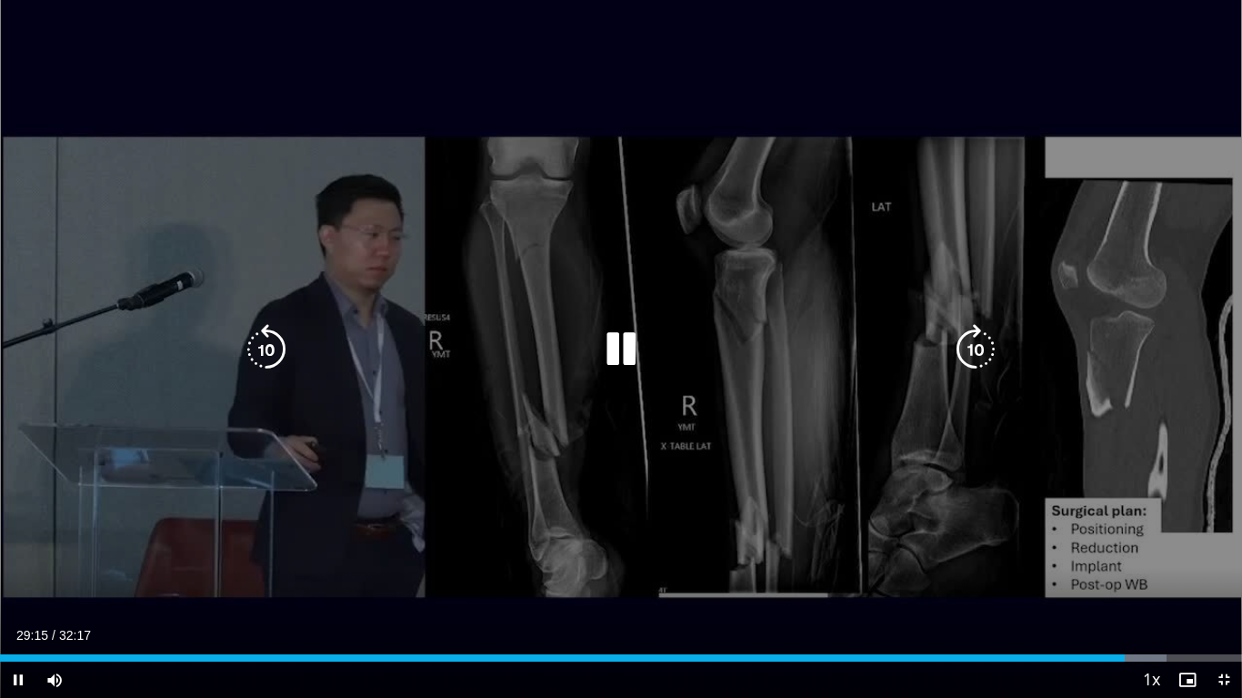
click at [621, 347] on icon "Video Player" at bounding box center [621, 349] width 51 height 51
click at [611, 338] on icon "Video Player" at bounding box center [621, 349] width 51 height 51
click at [627, 348] on icon "Video Player" at bounding box center [621, 349] width 51 height 51
click at [613, 347] on icon "Video Player" at bounding box center [621, 349] width 51 height 51
click at [608, 344] on icon "Video Player" at bounding box center [621, 349] width 51 height 51
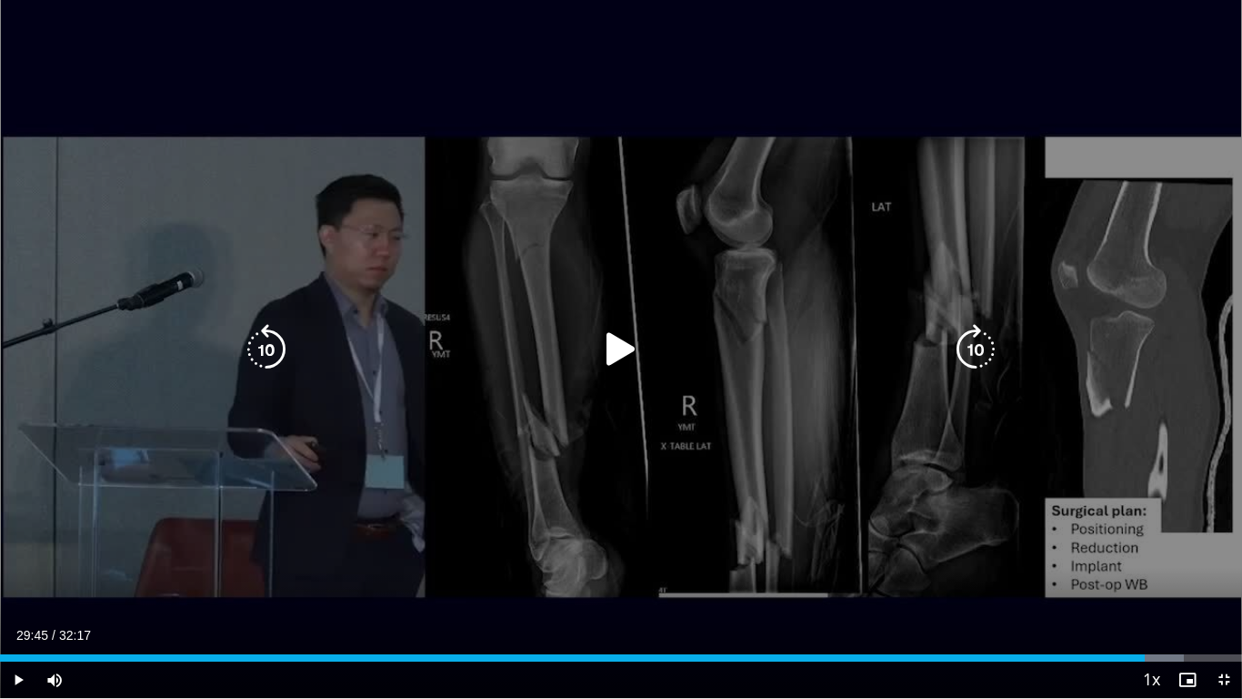
click at [618, 348] on icon "Video Player" at bounding box center [621, 349] width 51 height 51
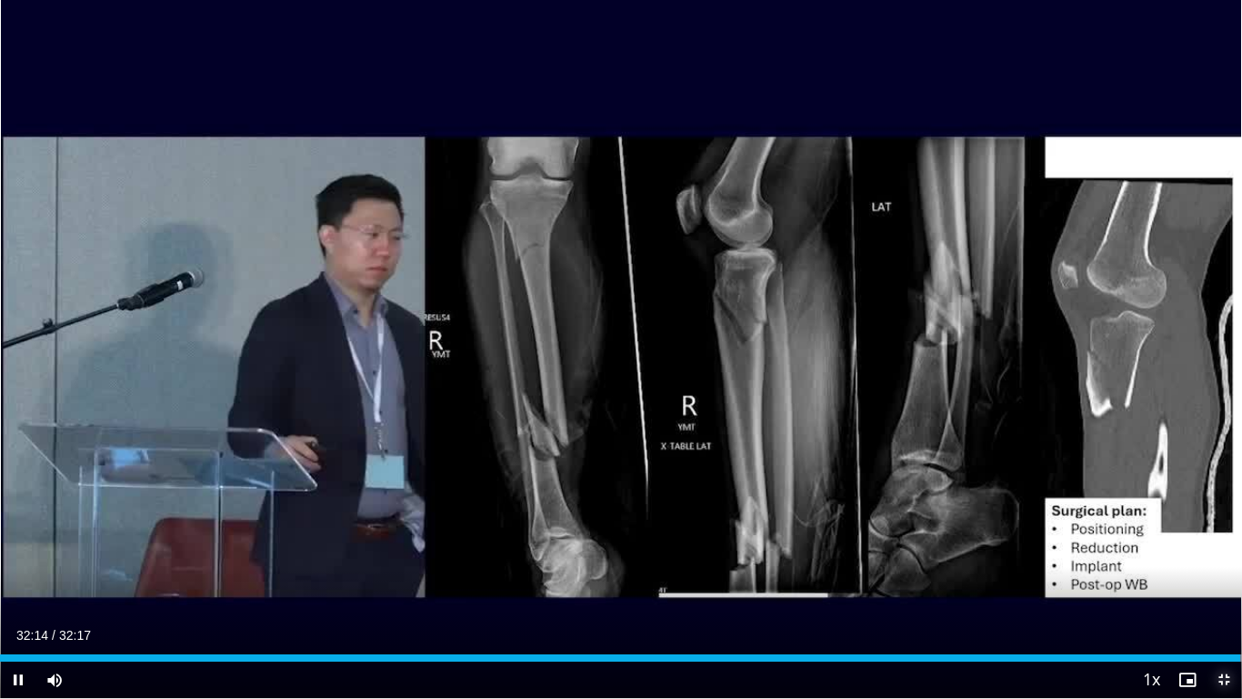
click at [1213, 575] on span "Video Player" at bounding box center [1224, 679] width 36 height 36
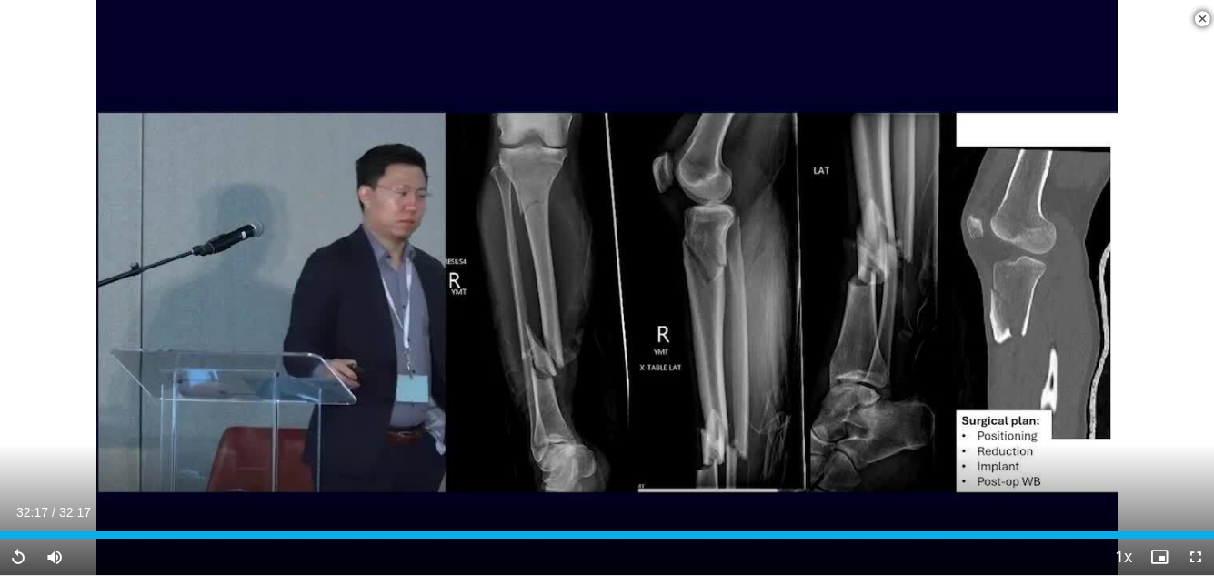
scroll to position [3729, 0]
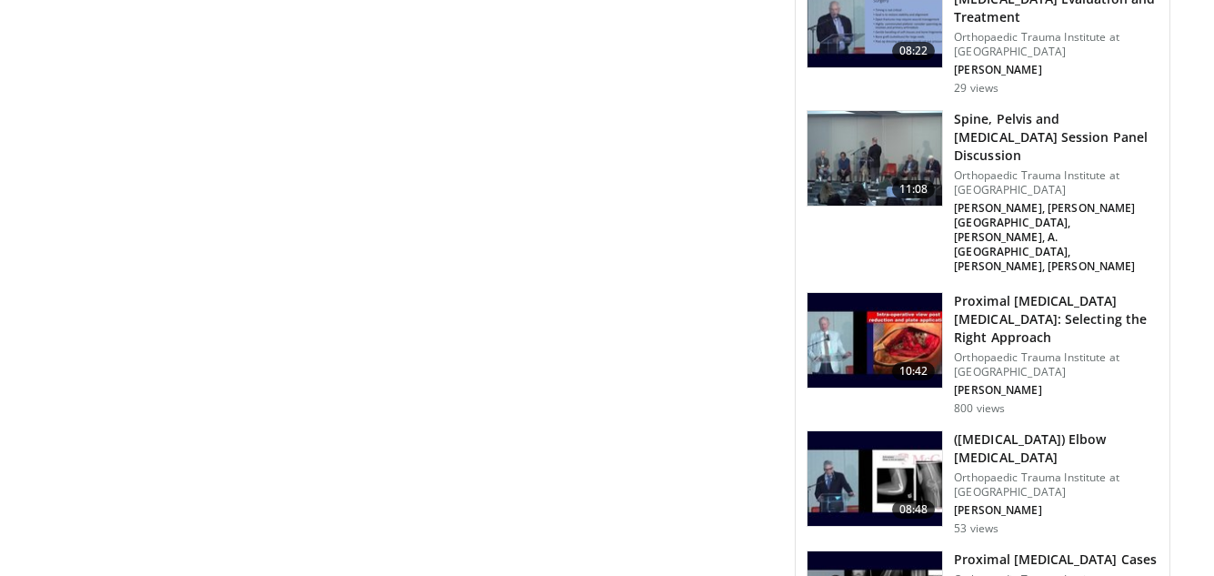
scroll to position [4912, 0]
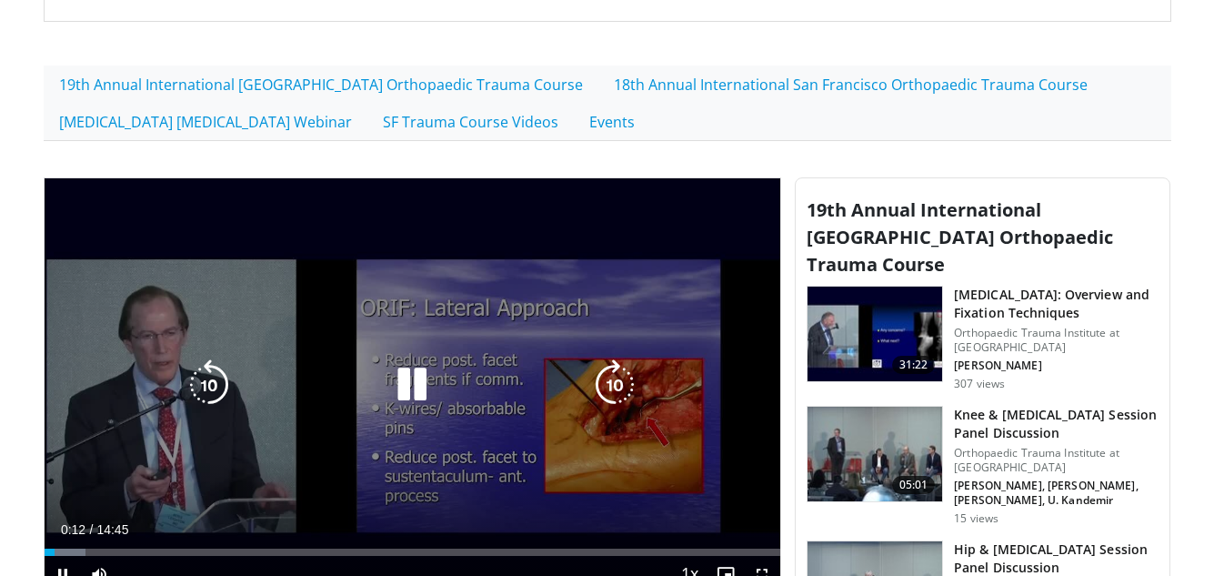
scroll to position [546, 0]
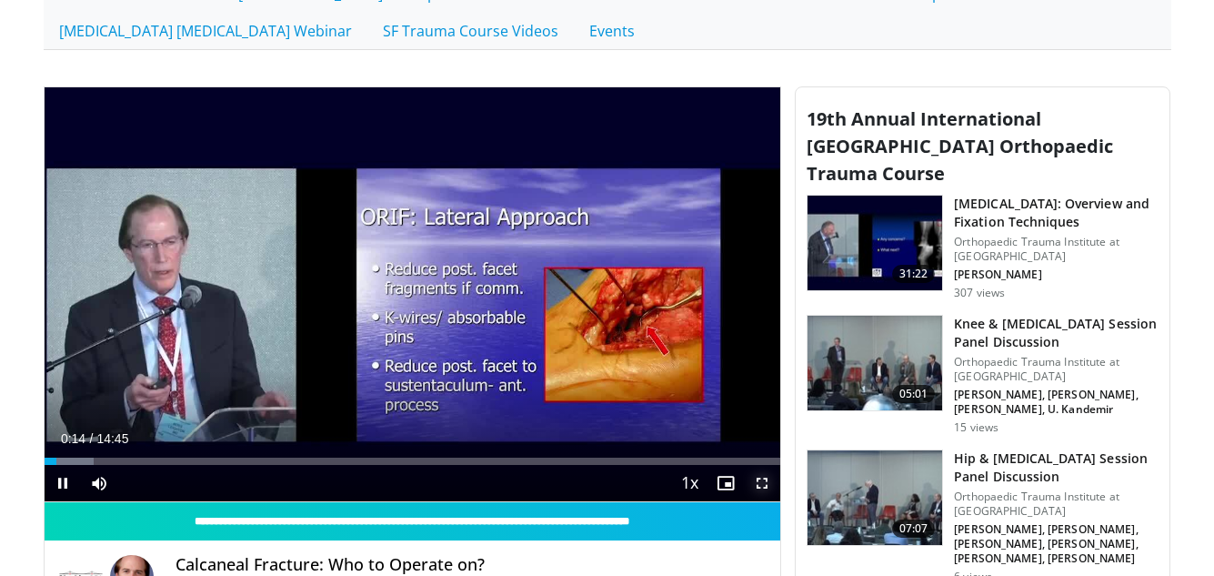
click at [761, 482] on span "Video Player" at bounding box center [762, 483] width 36 height 36
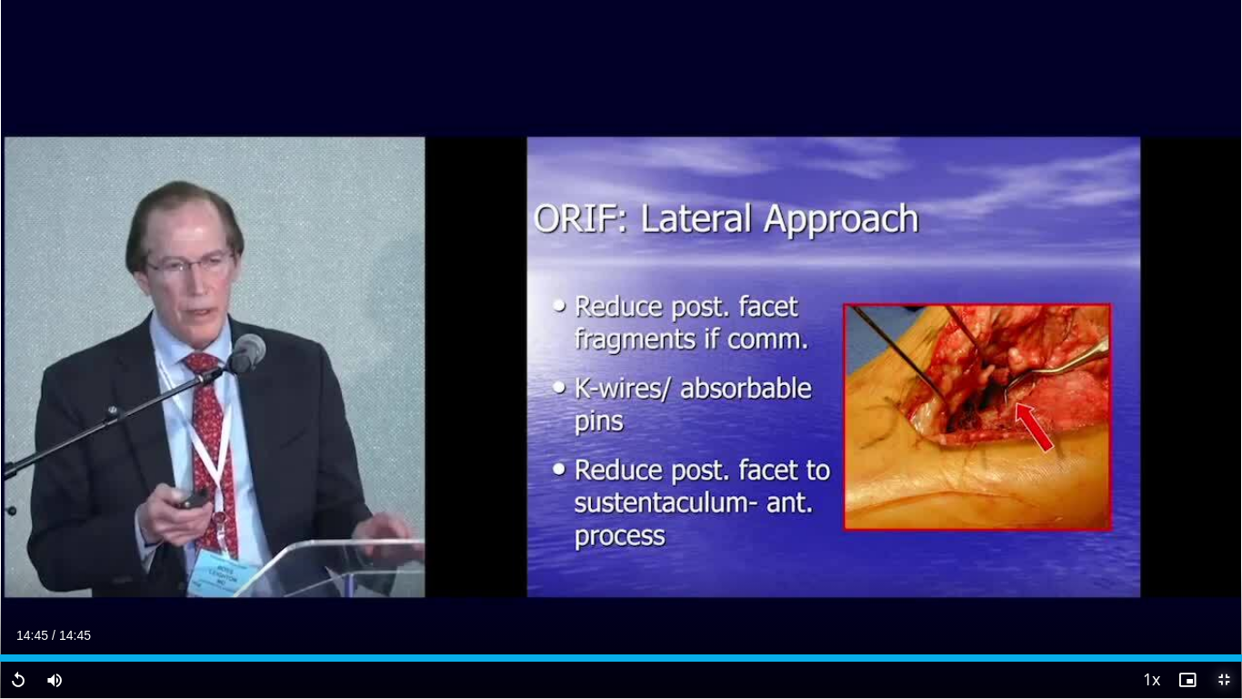
click at [1213, 575] on span "Video Player" at bounding box center [1224, 679] width 36 height 36
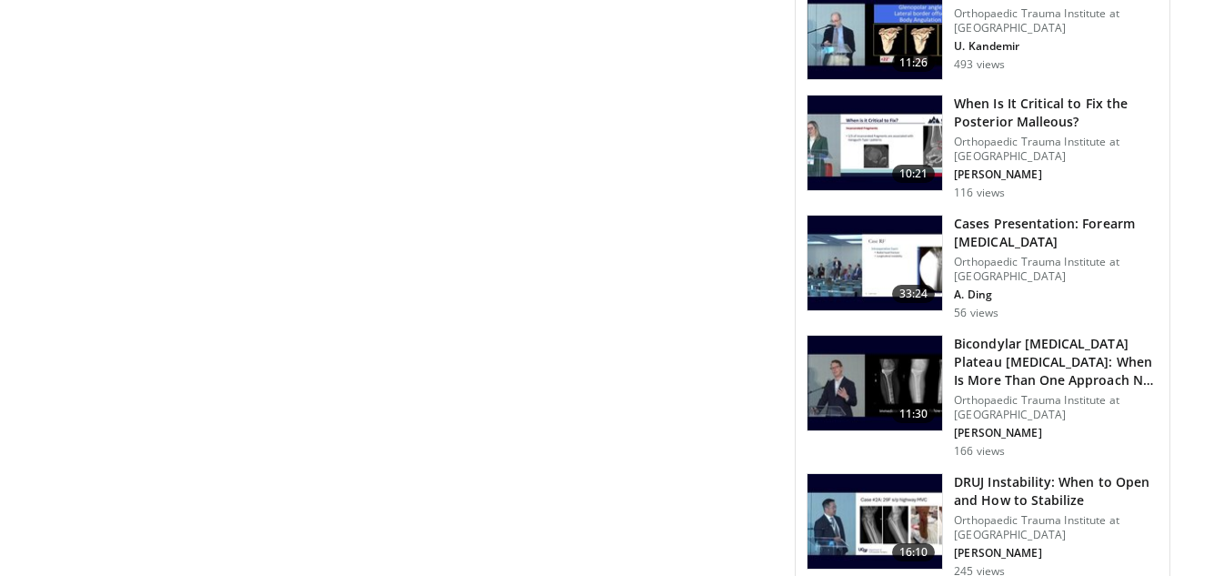
scroll to position [3456, 0]
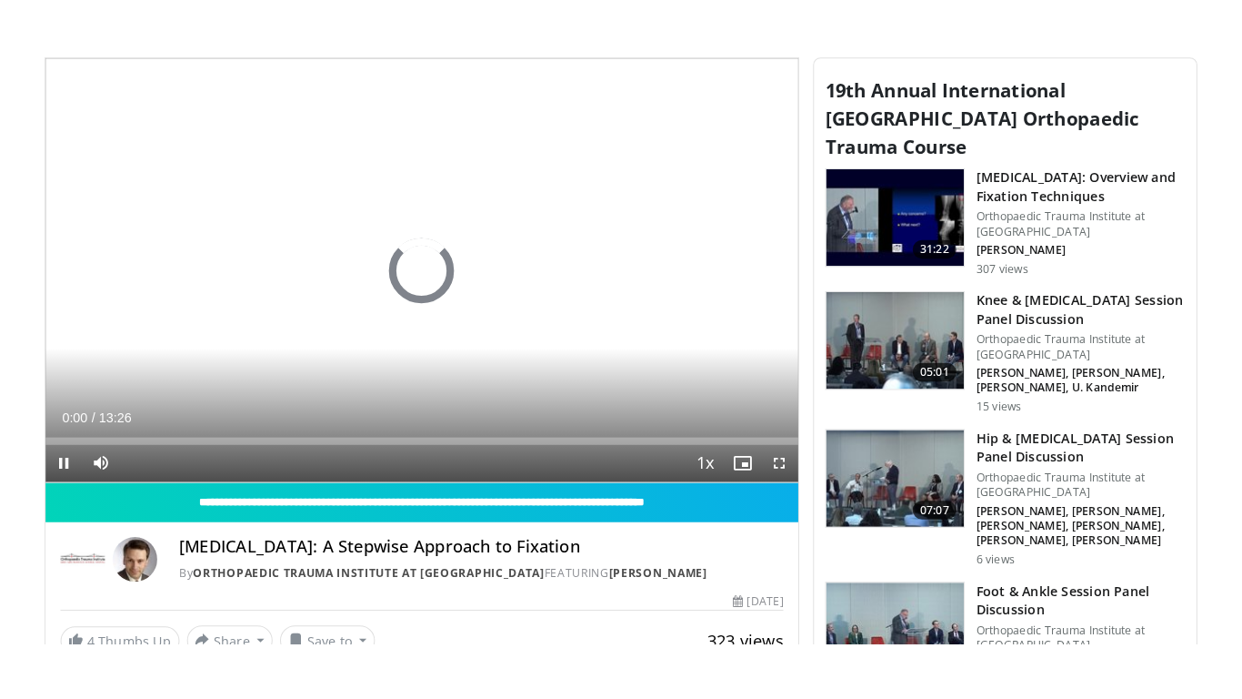
scroll to position [637, 0]
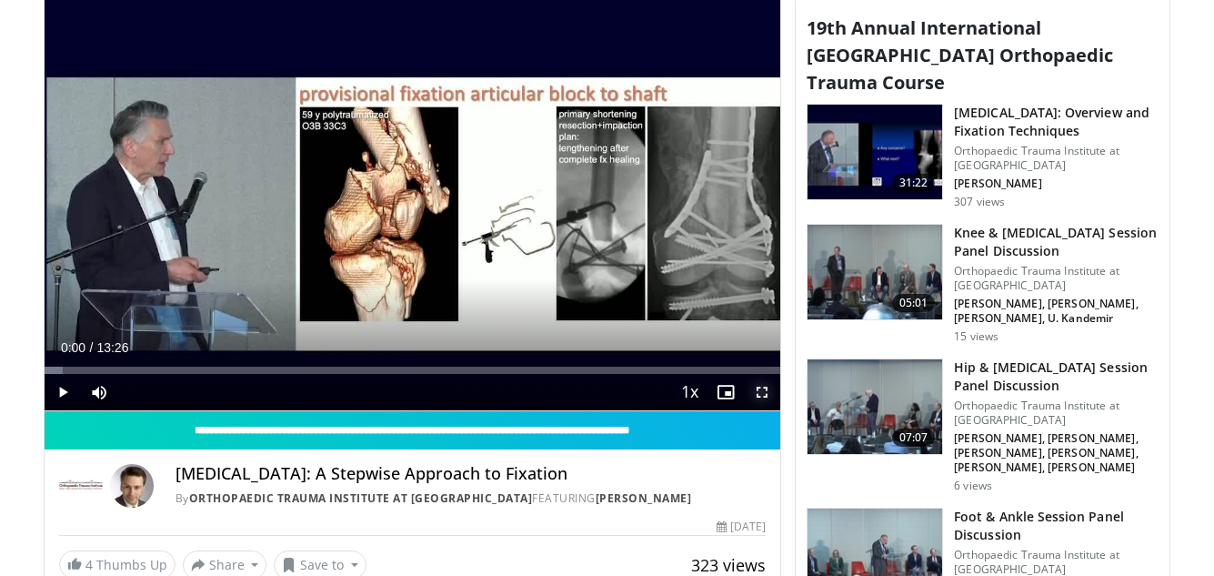
click at [760, 394] on span "Video Player" at bounding box center [762, 392] width 36 height 36
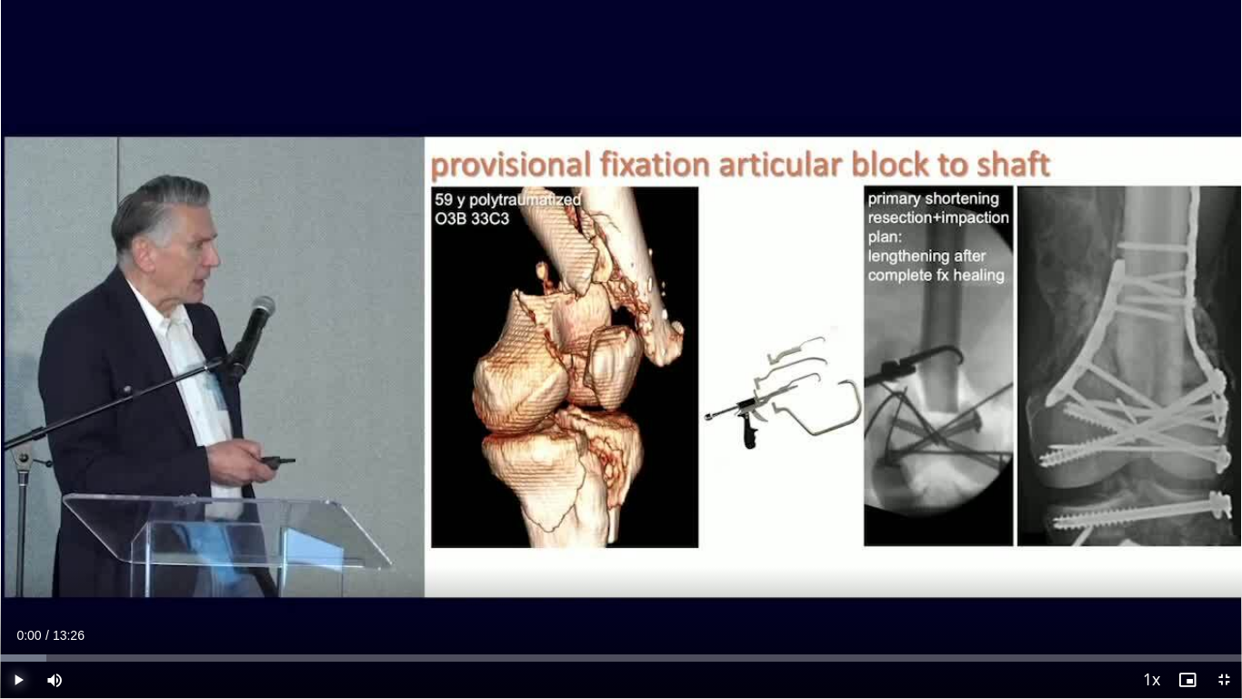
click at [13, 575] on span "Video Player" at bounding box center [18, 679] width 36 height 36
click at [10, 575] on span "Video Player" at bounding box center [18, 679] width 36 height 36
click at [14, 575] on span "Video Player" at bounding box center [18, 679] width 36 height 36
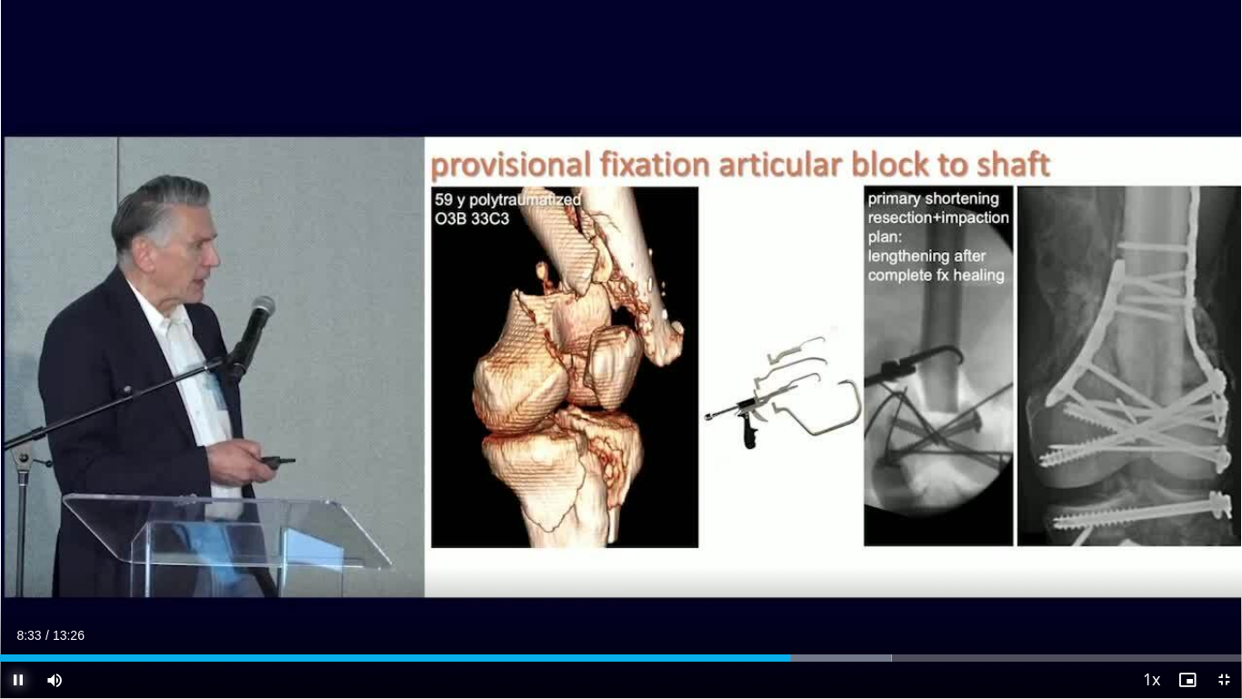
click at [17, 575] on span "Video Player" at bounding box center [18, 679] width 36 height 36
click at [13, 575] on span "Video Player" at bounding box center [18, 679] width 36 height 36
click at [17, 575] on span "Video Player" at bounding box center [18, 679] width 36 height 36
click at [23, 575] on span "Video Player" at bounding box center [18, 679] width 36 height 36
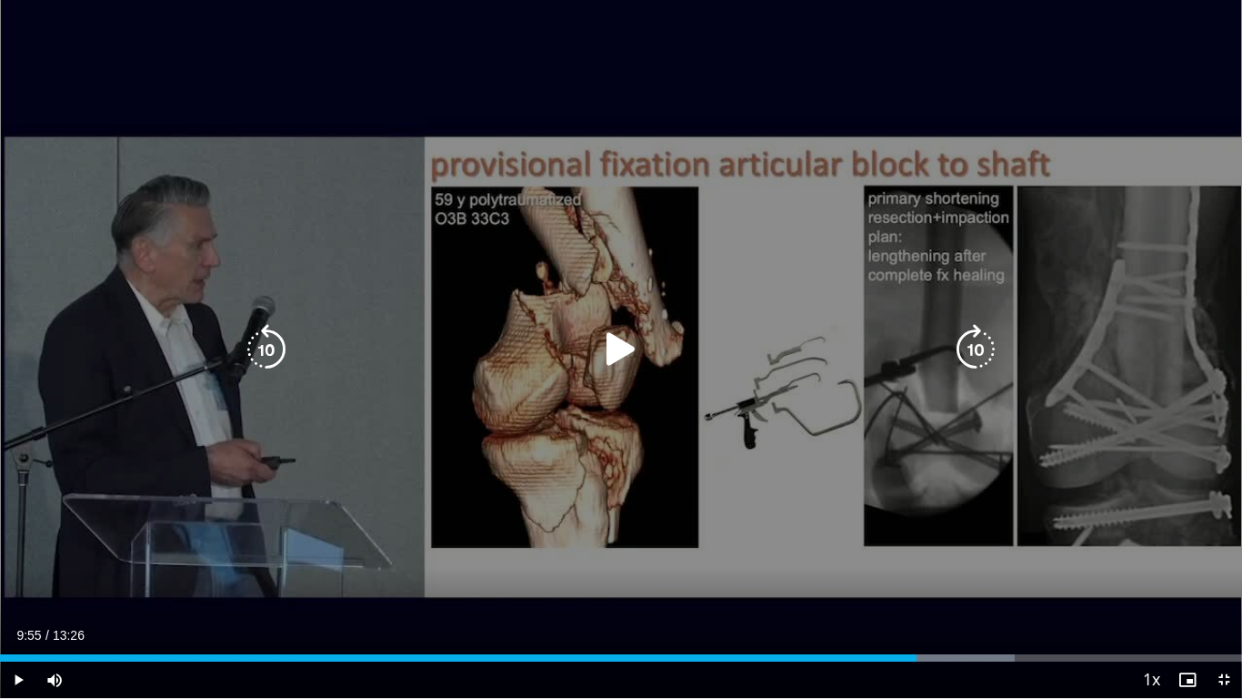
click at [617, 345] on icon "Video Player" at bounding box center [621, 349] width 51 height 51
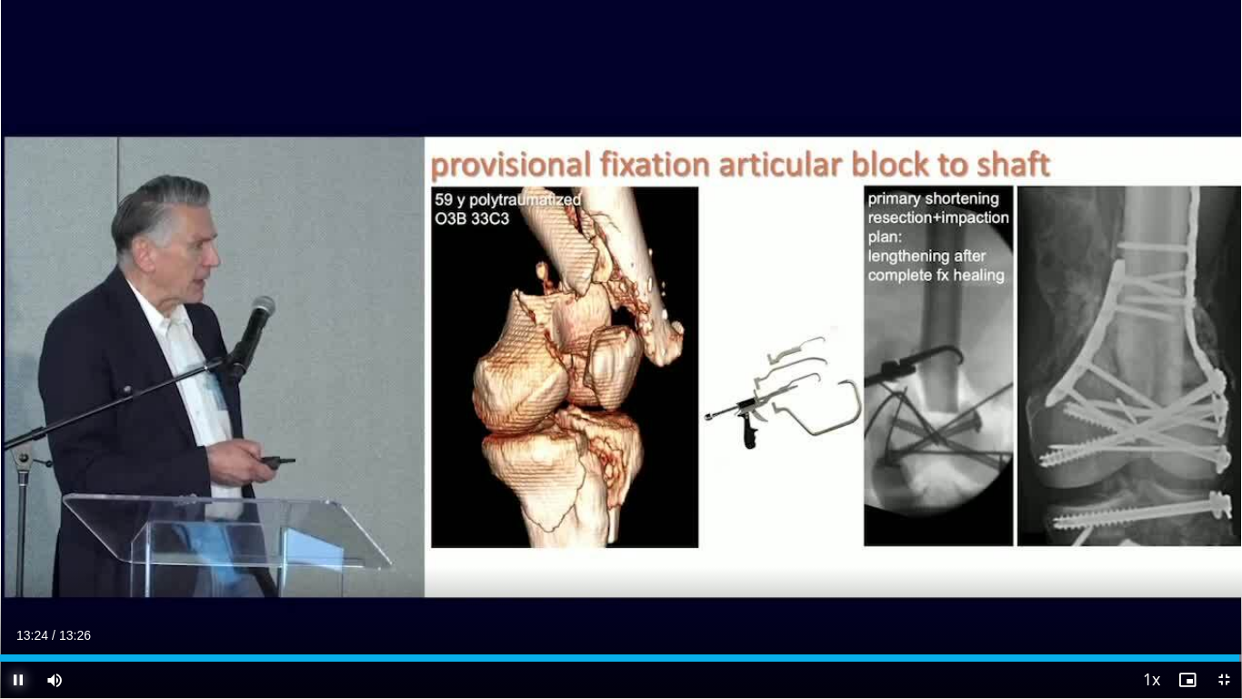
click at [22, 575] on span "Video Player" at bounding box center [18, 679] width 36 height 36
click at [1213, 575] on span "Video Player" at bounding box center [1224, 679] width 36 height 36
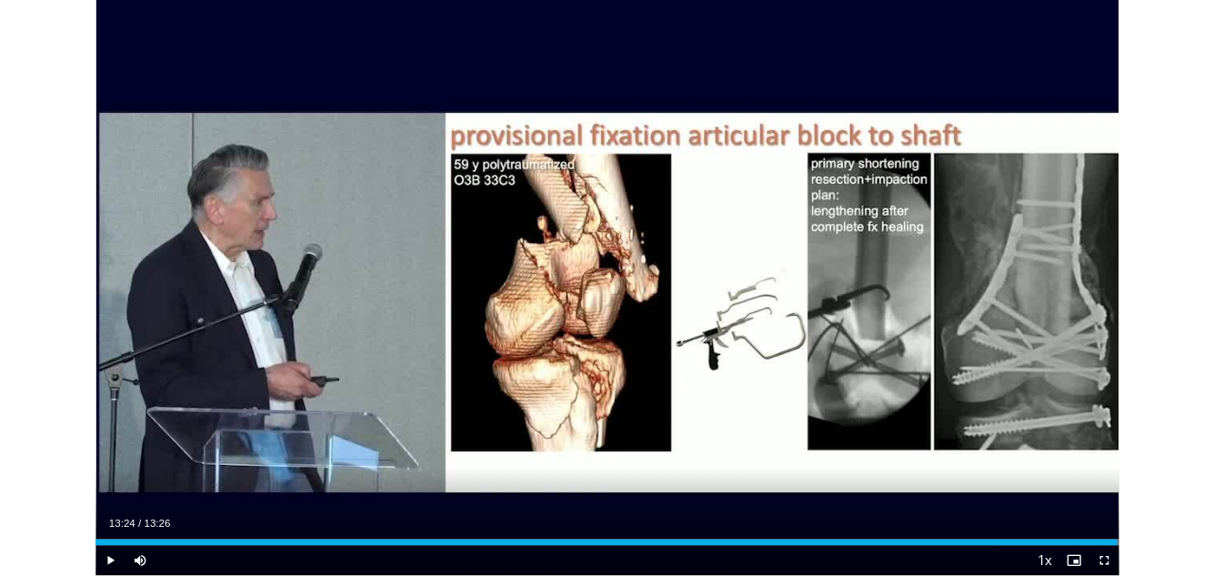
scroll to position [1051, 0]
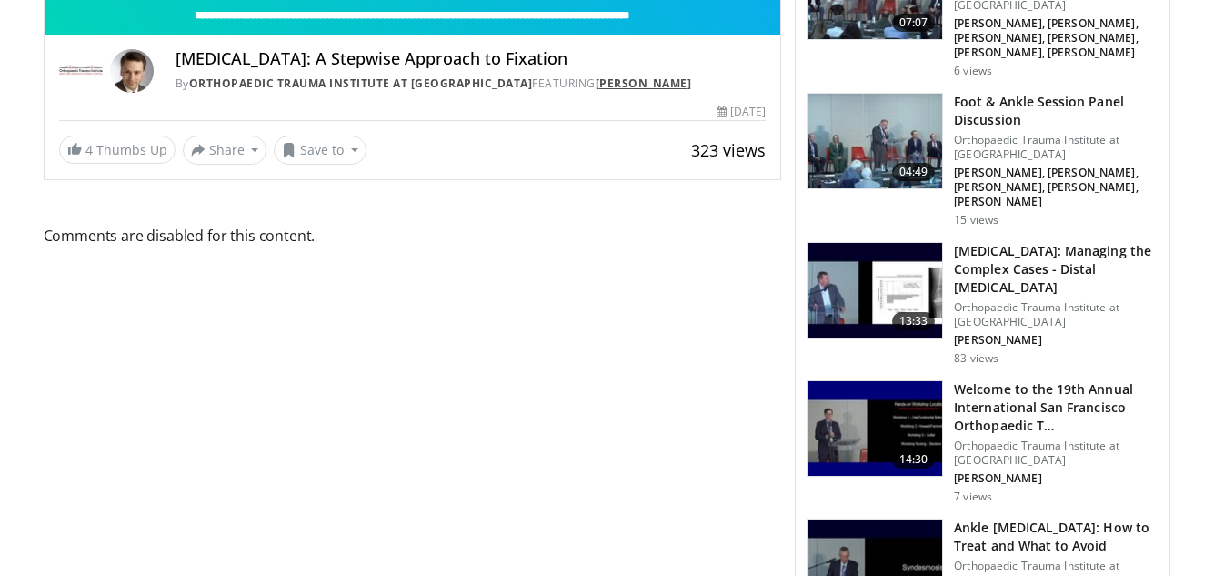
click at [596, 79] on link "[PERSON_NAME]" at bounding box center [644, 82] width 96 height 15
